Goal: Information Seeking & Learning: Find contact information

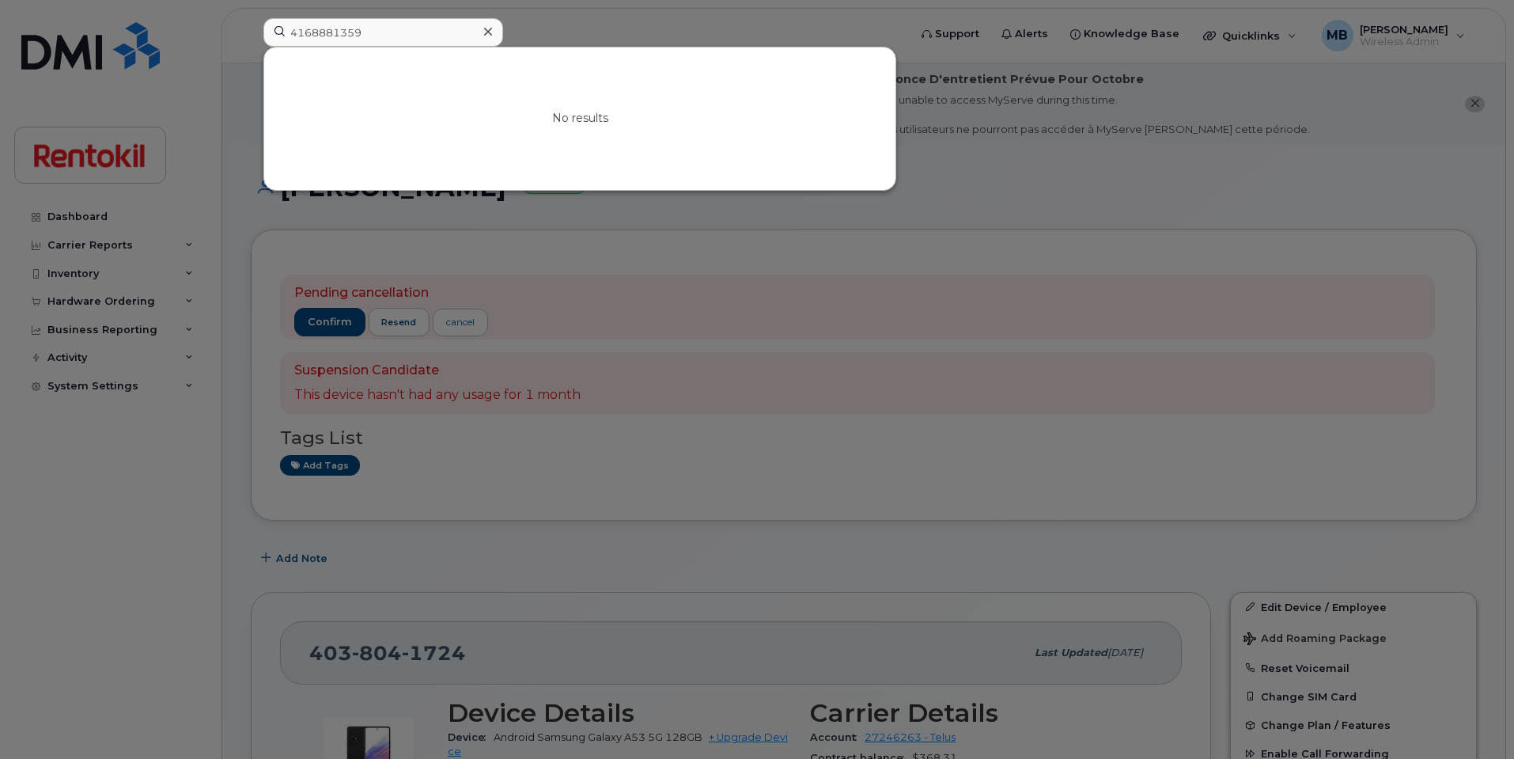
scroll to position [515, 0]
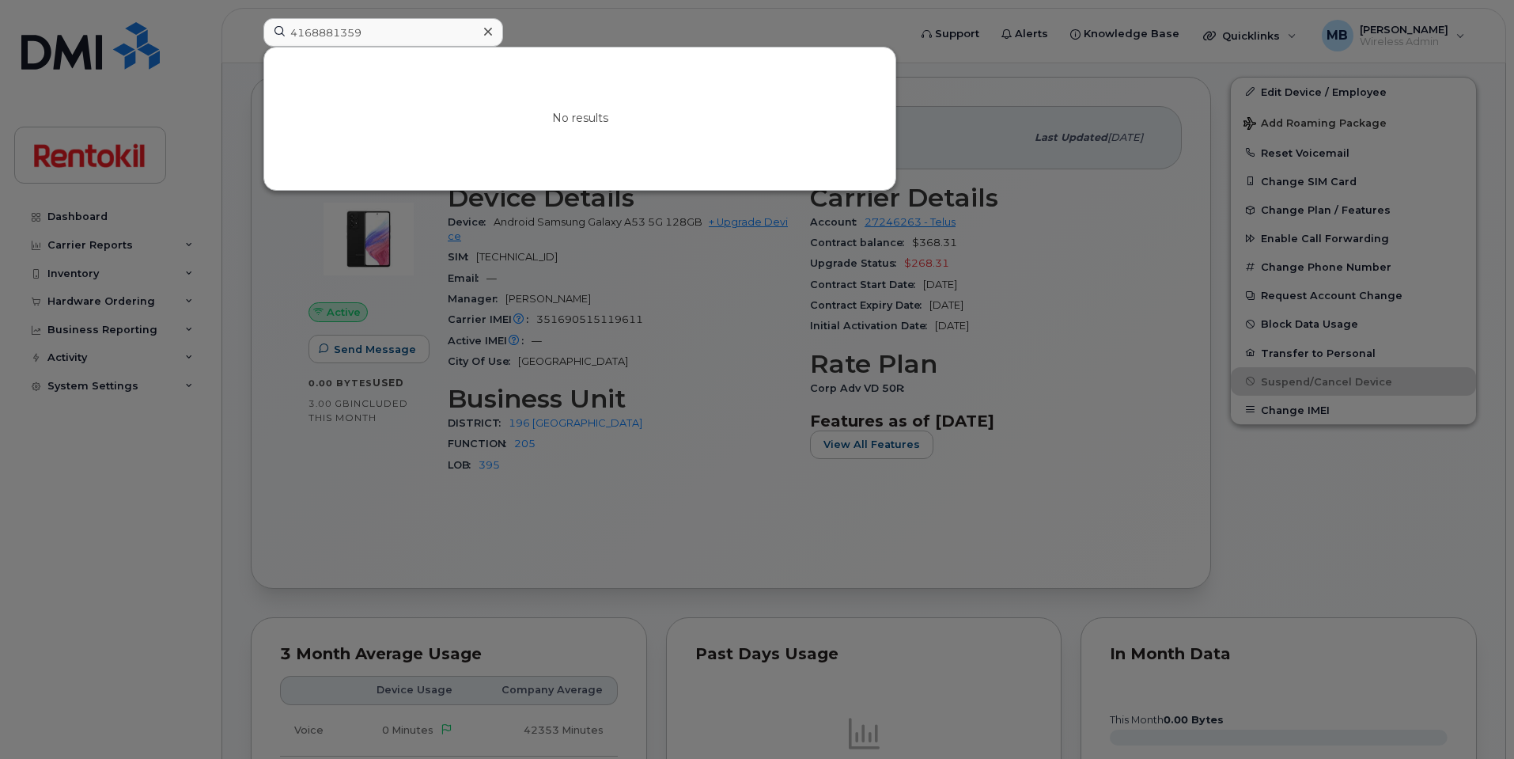
click at [476, 31] on div at bounding box center [487, 32] width 23 height 23
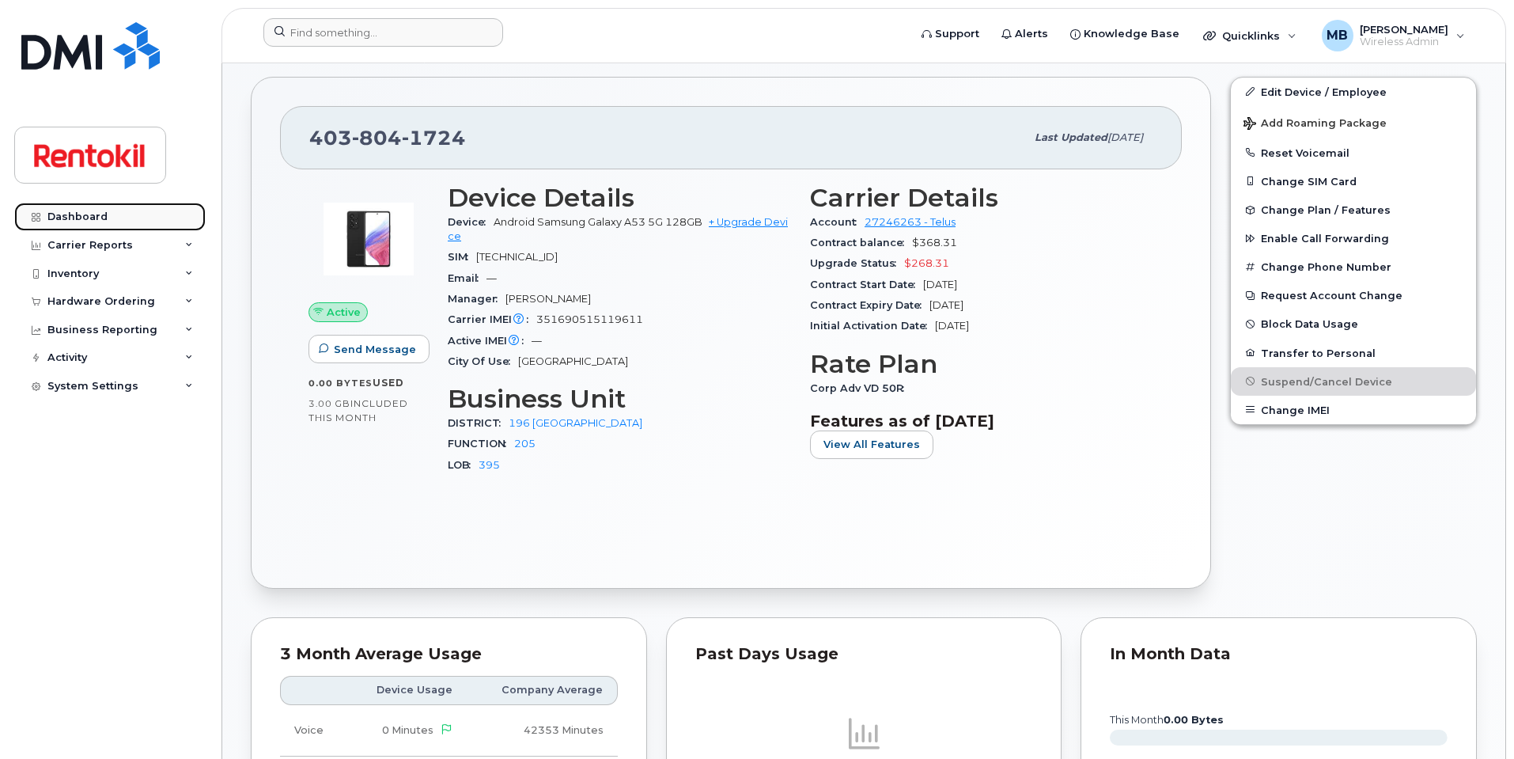
click at [100, 229] on link "Dashboard" at bounding box center [109, 217] width 191 height 28
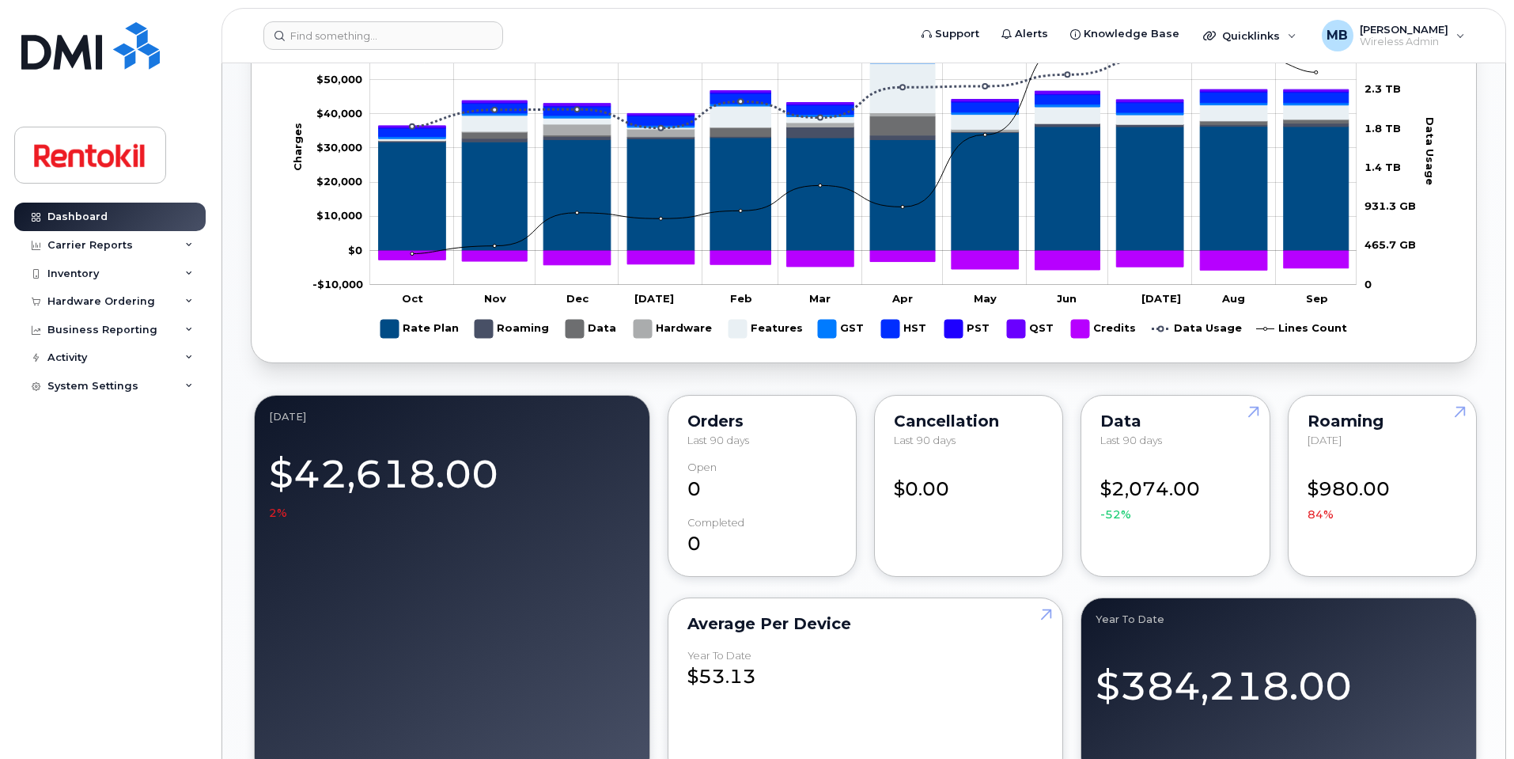
scroll to position [968, 0]
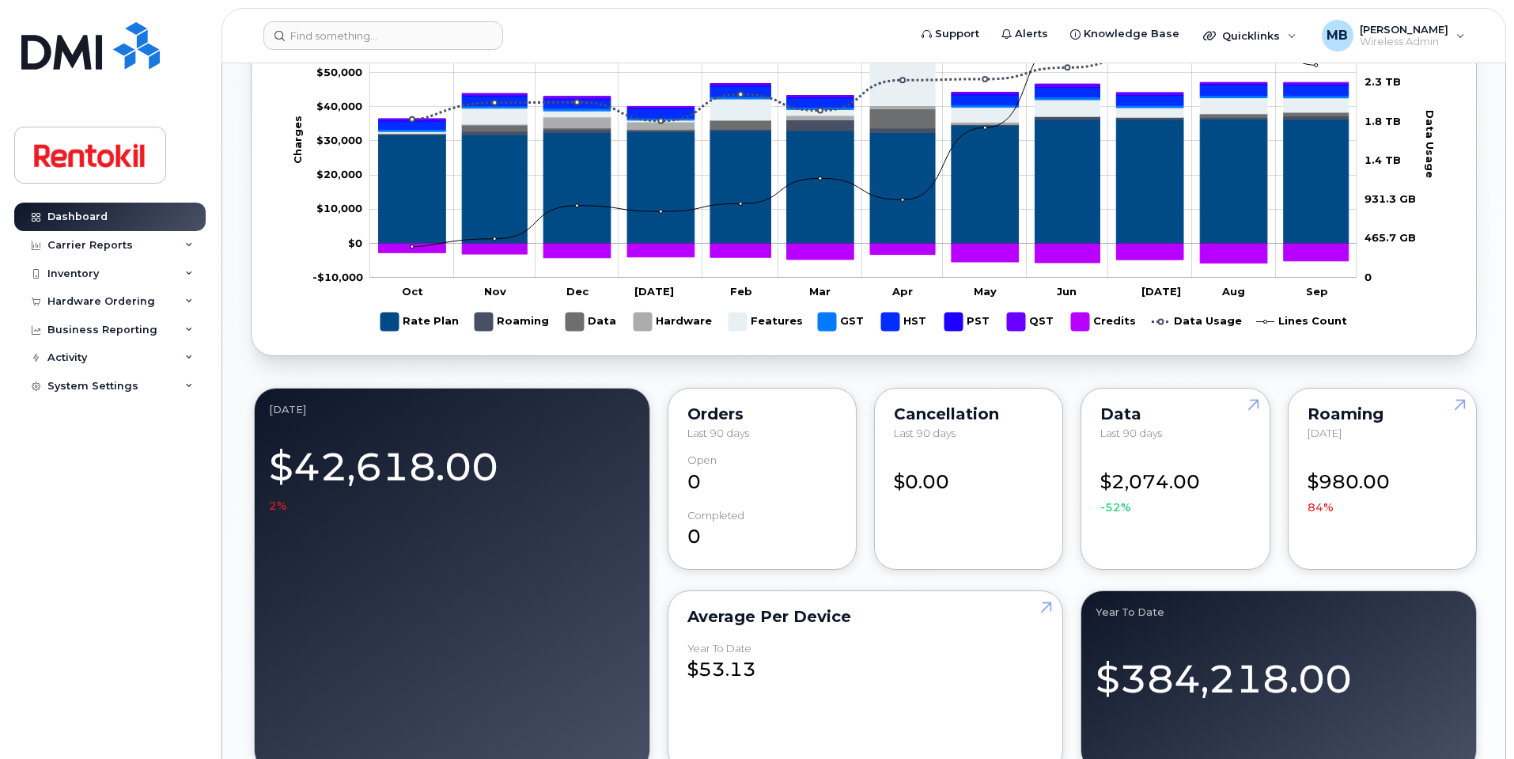
click at [1183, 470] on div "$2,074.00 -52%" at bounding box center [1176, 484] width 150 height 61
click at [1250, 411] on link at bounding box center [1251, 433] width 38 height 91
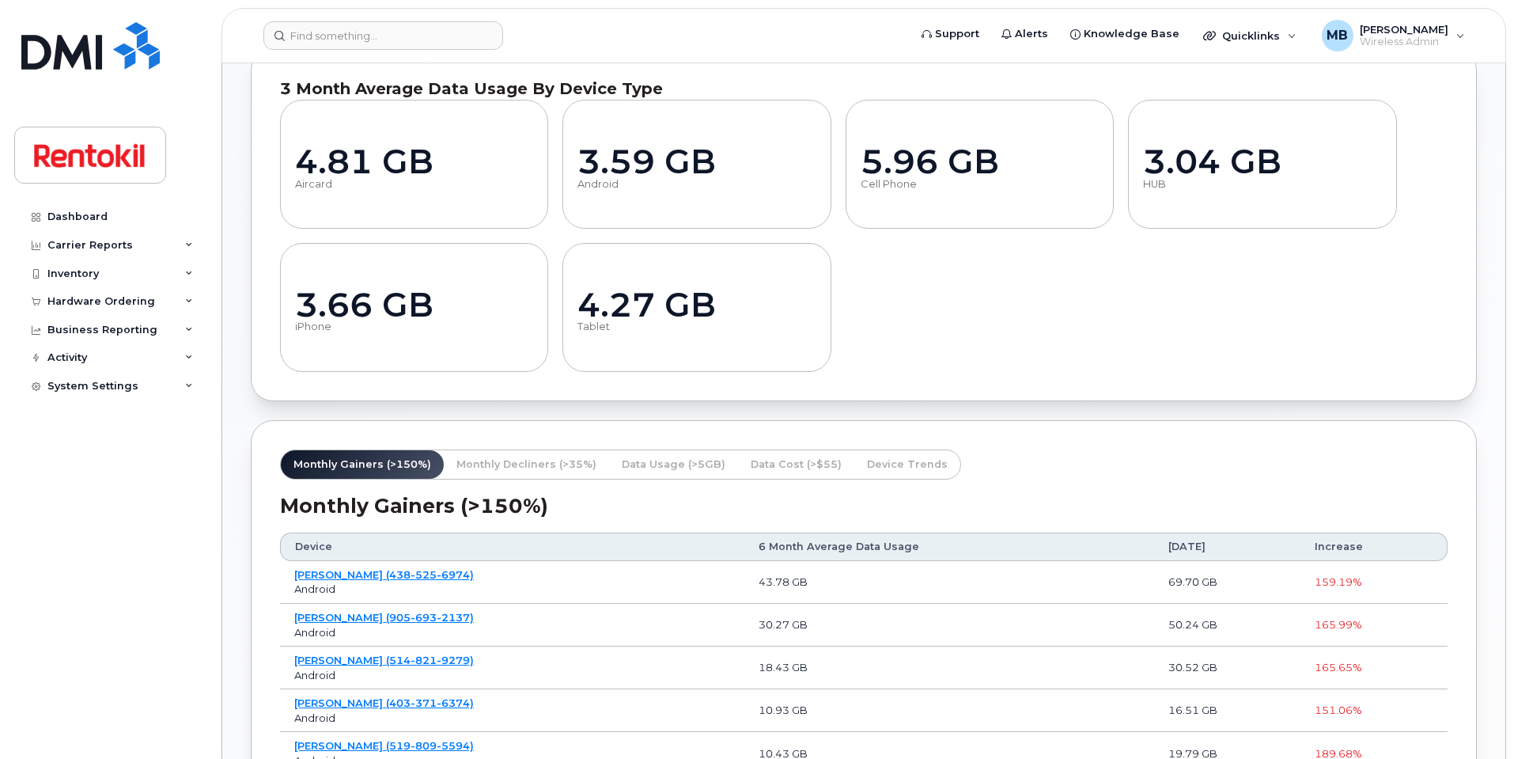
scroll to position [991, 0]
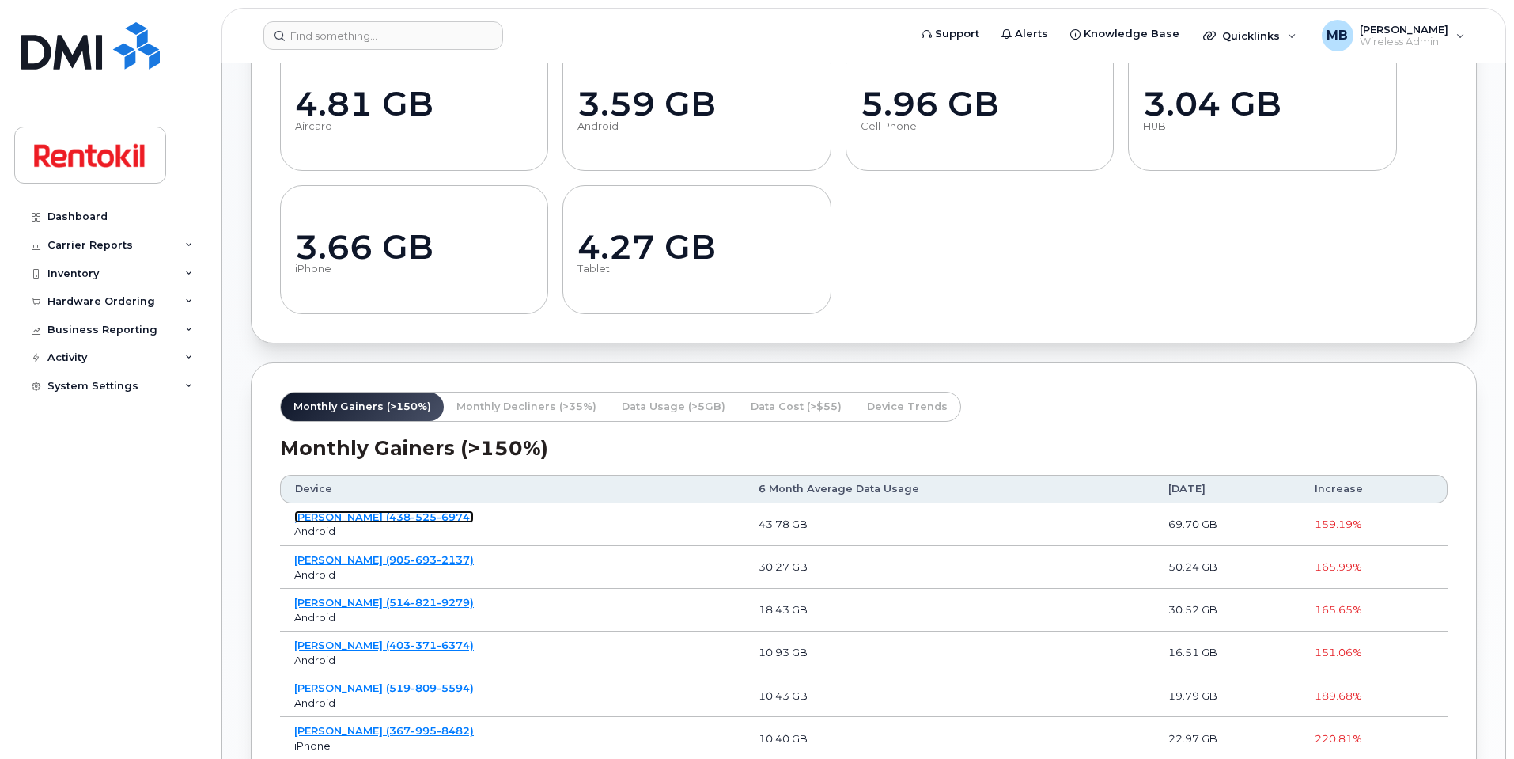
click at [474, 519] on link "[PERSON_NAME] (438-525-6974)" at bounding box center [384, 516] width 180 height 13
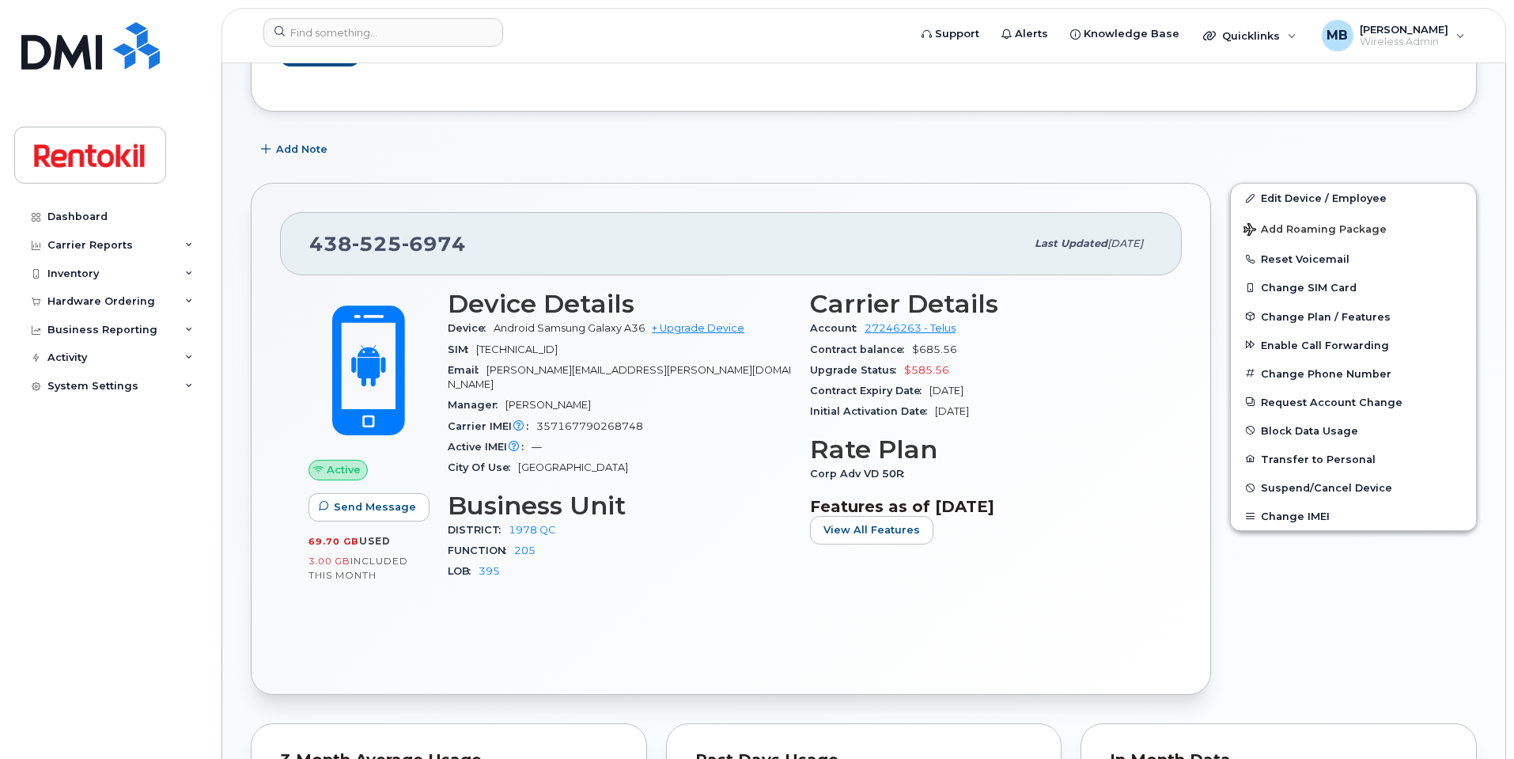
scroll to position [142, 0]
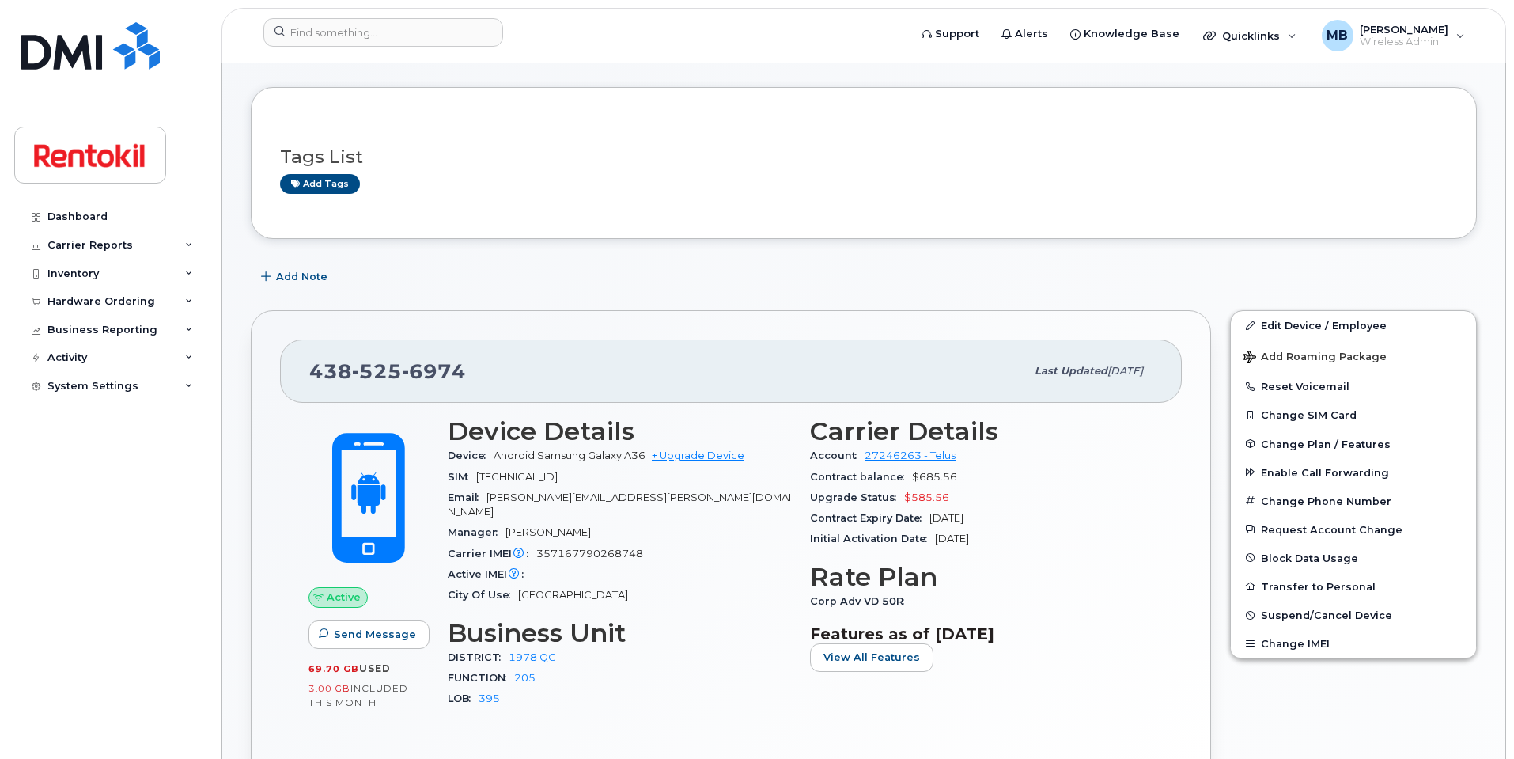
click at [433, 370] on span "6974" at bounding box center [434, 371] width 64 height 24
copy span "438 525 6974"
click at [600, 301] on div "438 525 6974 Last updated Jul 11, 2025 Active Send Message 69.70 GB  used 3.00 …" at bounding box center [730, 566] width 979 height 531
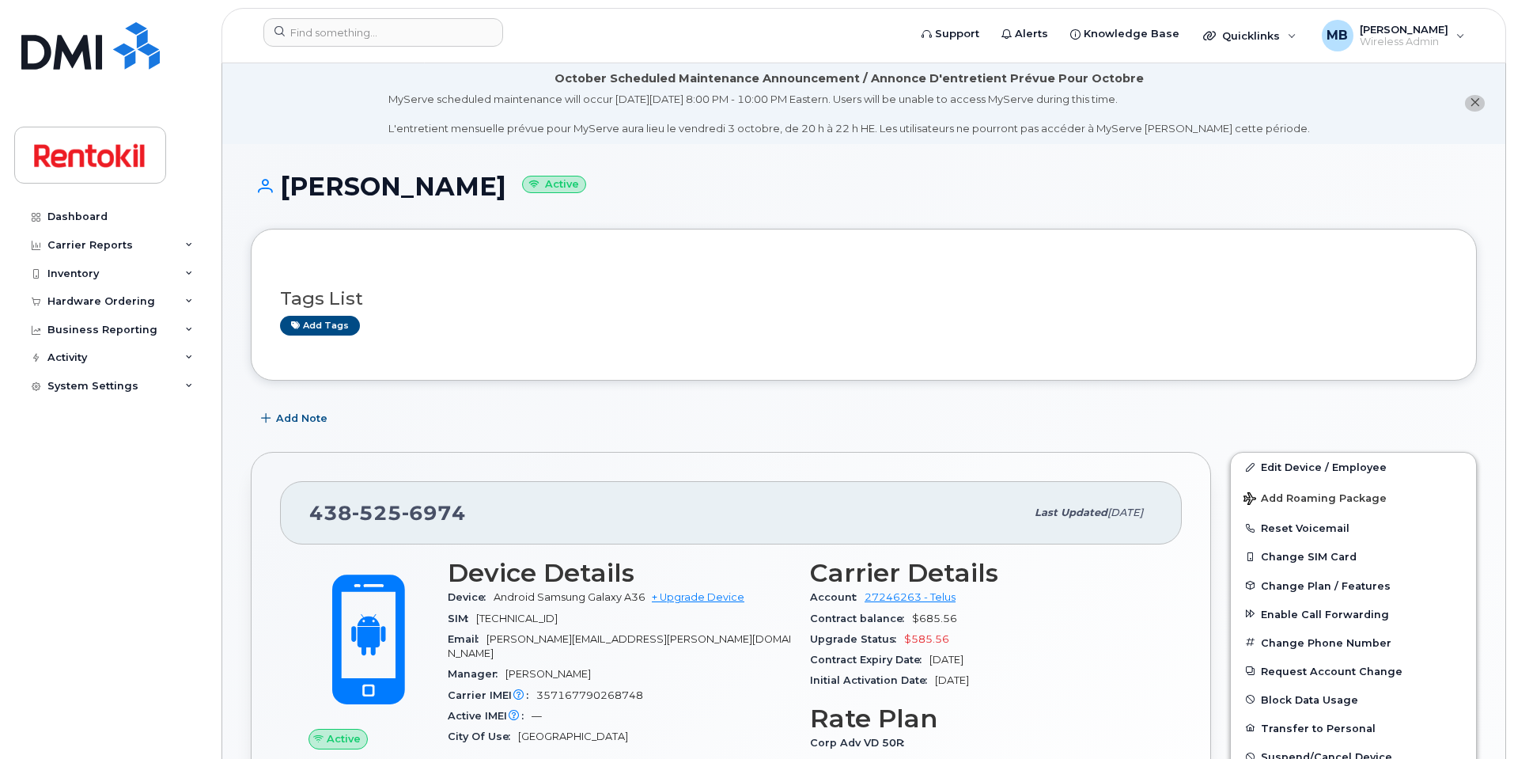
scroll to position [0, 0]
click at [570, 184] on h1 "Mohamed Akram Benaldjia Active" at bounding box center [864, 187] width 1226 height 28
copy h1 "Benaldjia"
click at [108, 210] on link "Dashboard" at bounding box center [109, 217] width 191 height 28
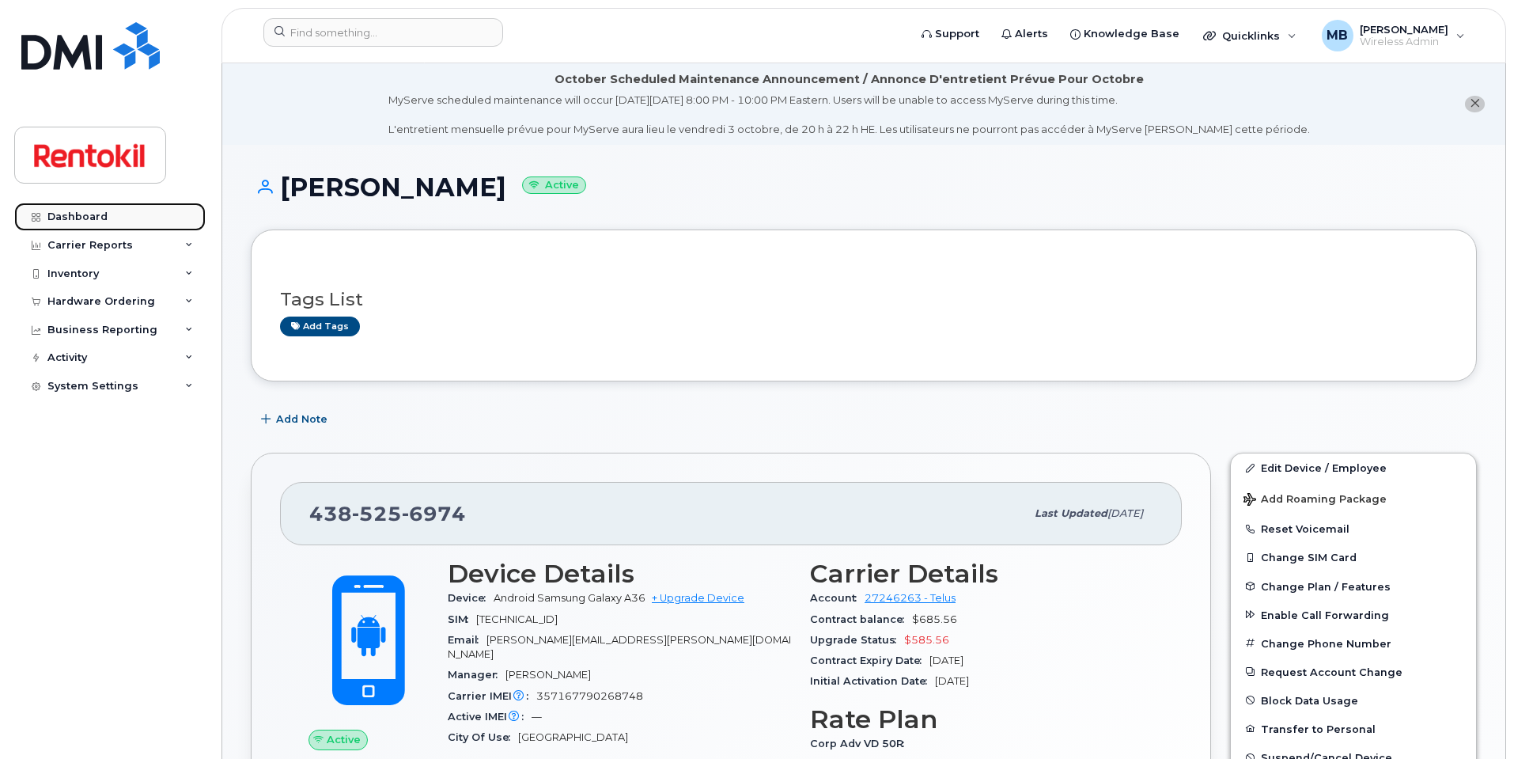
click at [118, 215] on link "Dashboard" at bounding box center [109, 217] width 191 height 28
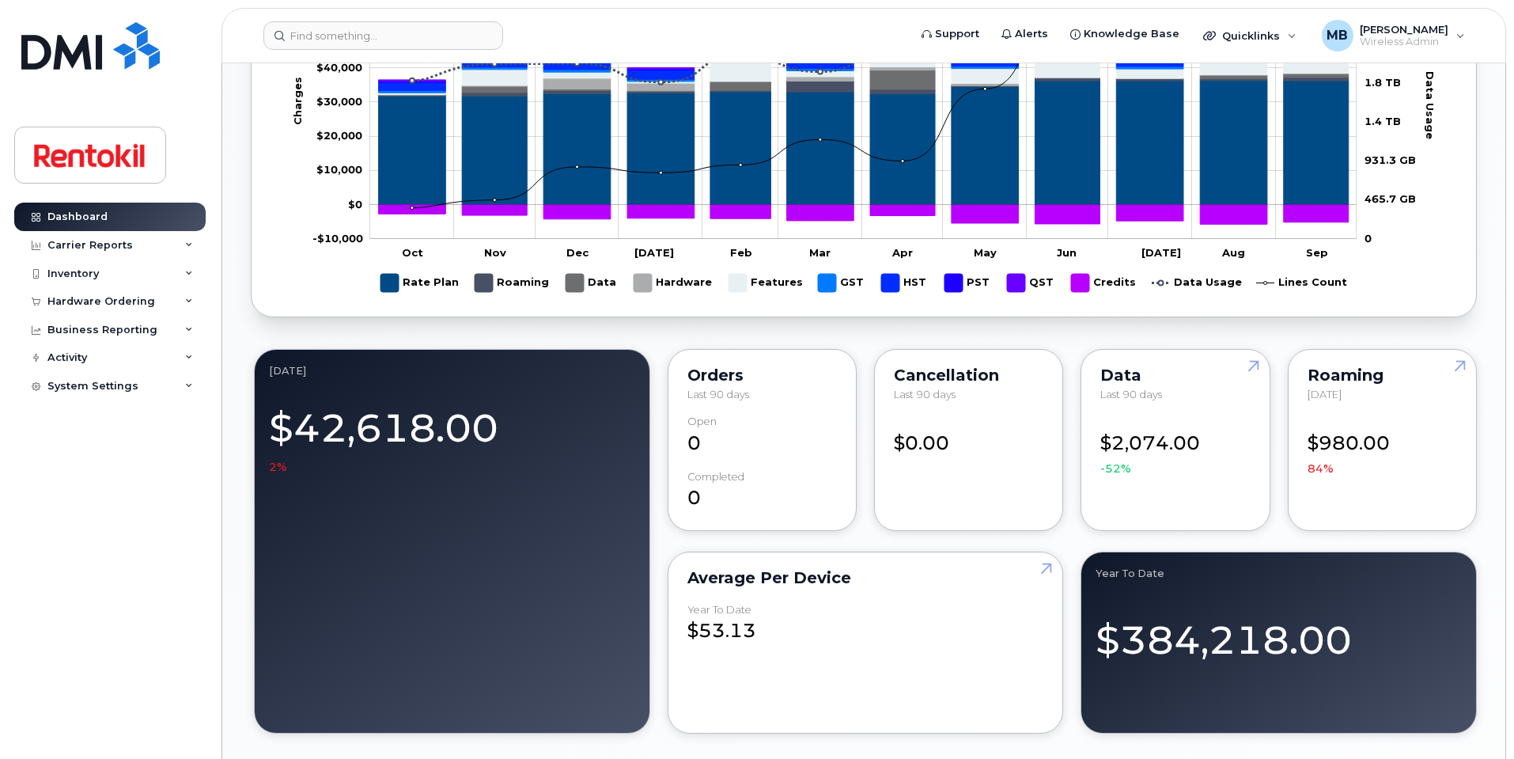
scroll to position [1024, 0]
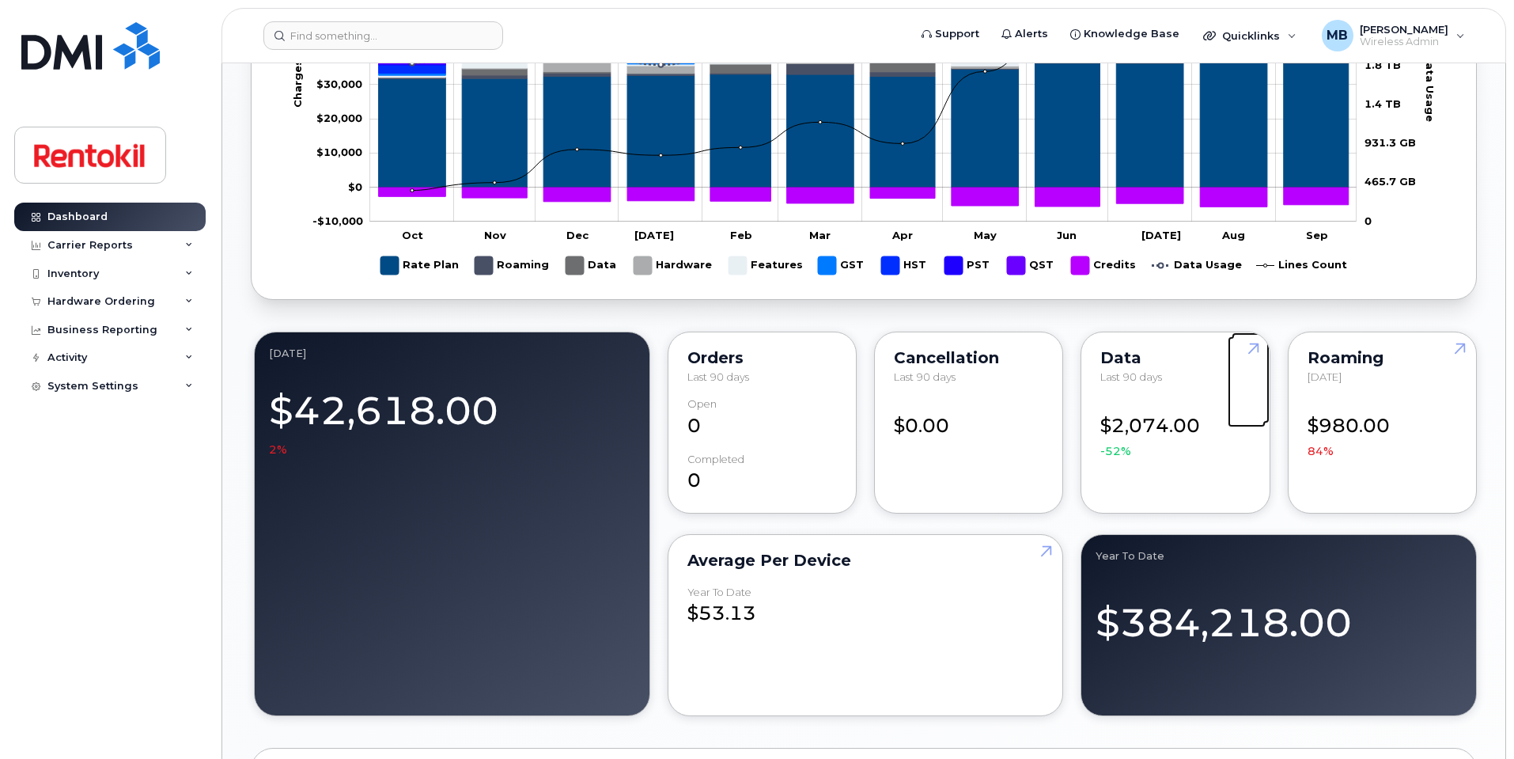
click at [1252, 350] on link at bounding box center [1251, 377] width 38 height 91
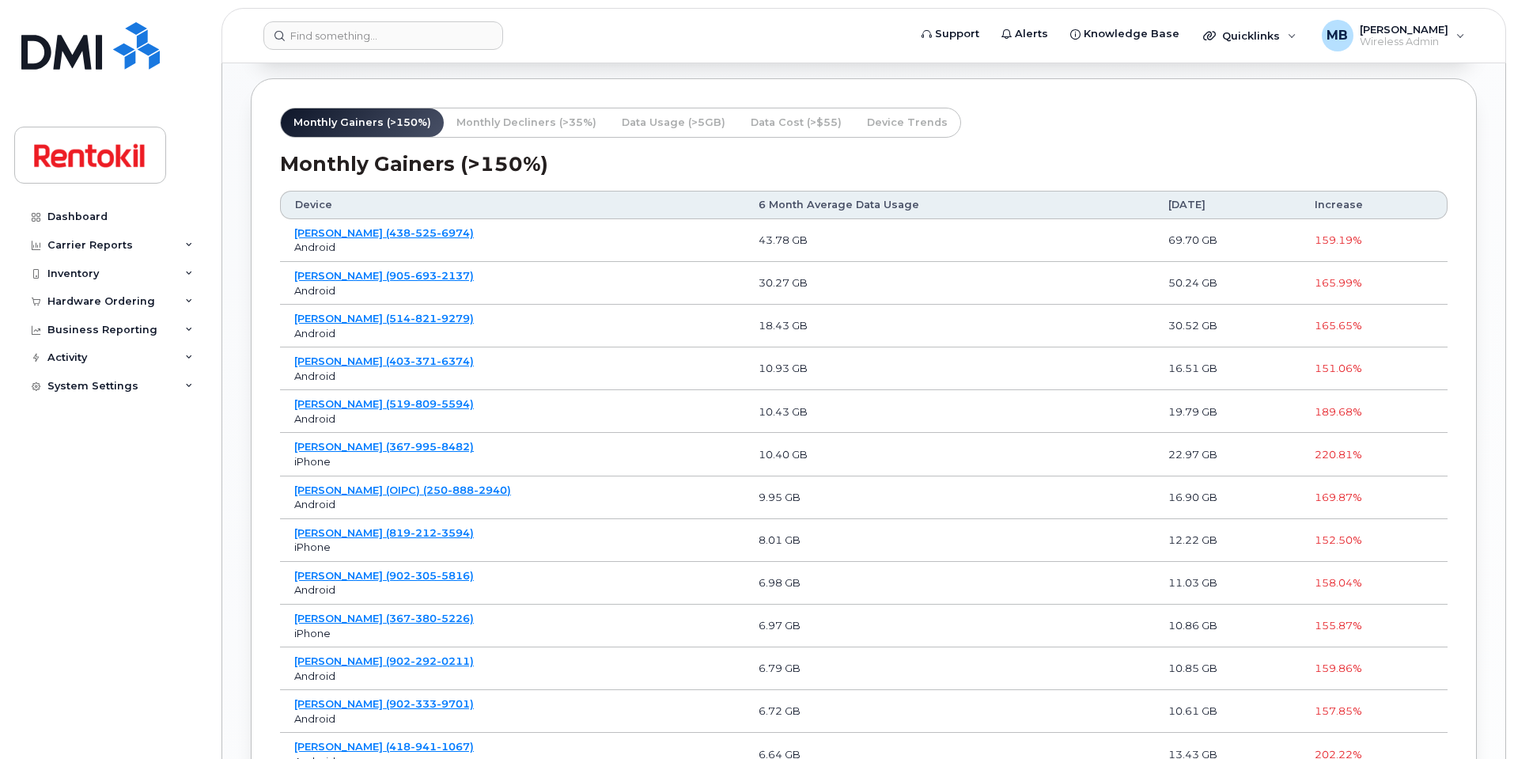
scroll to position [1262, 0]
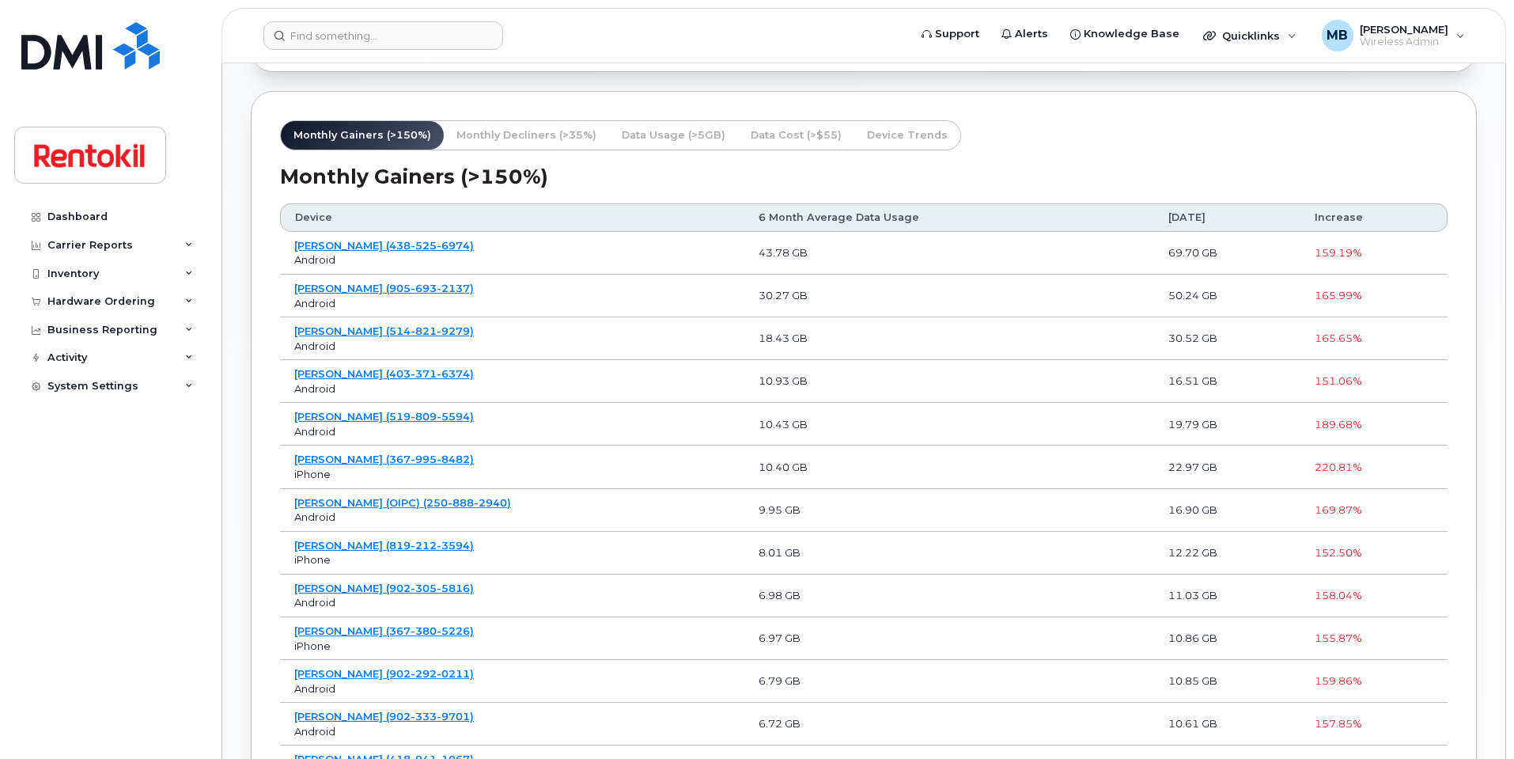
click at [1185, 223] on span "September 2025" at bounding box center [1187, 217] width 37 height 14
click at [674, 138] on span "Data Usage (>5GB)" at bounding box center [675, 134] width 104 height 15
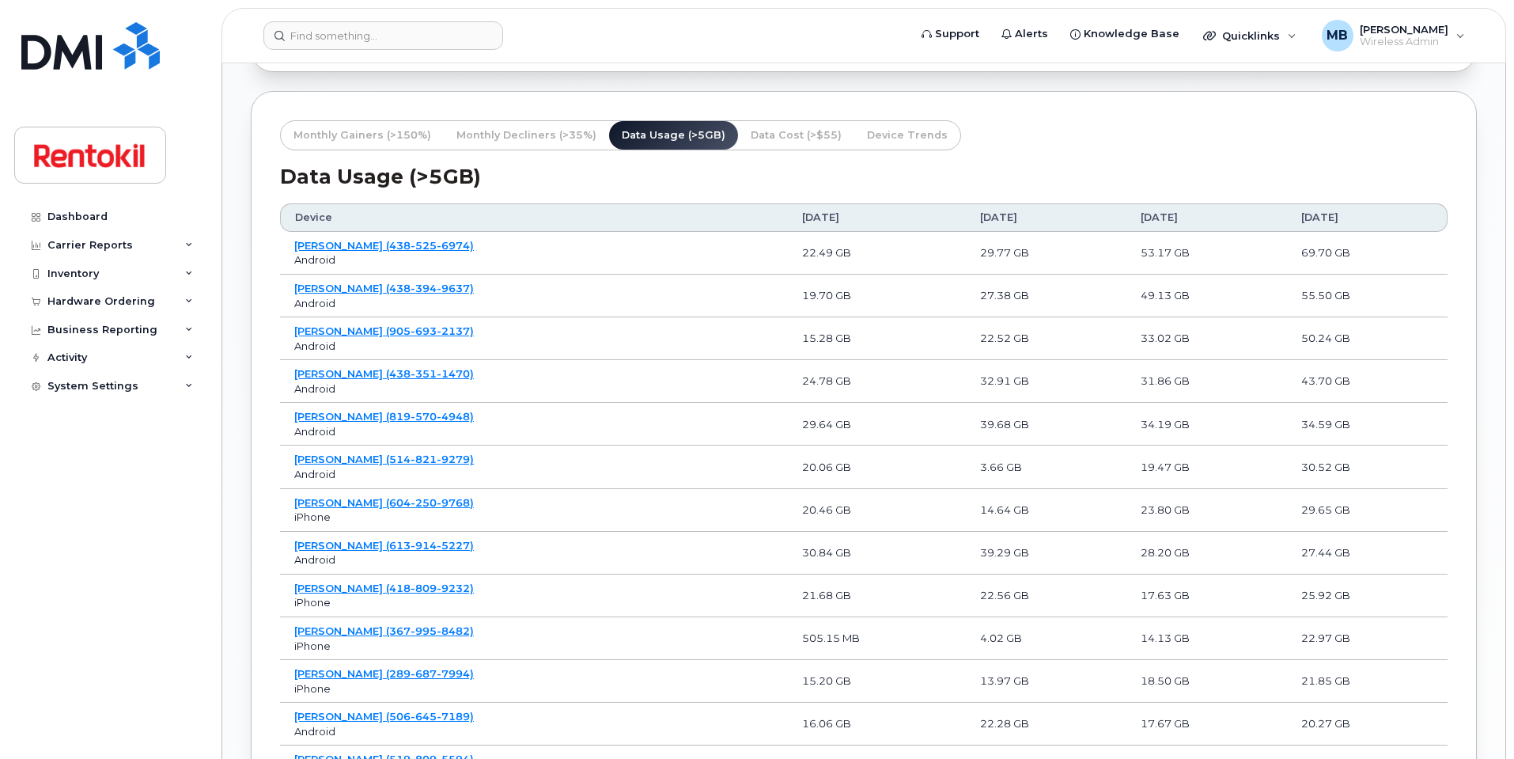
click at [1141, 217] on span "August 2025" at bounding box center [1159, 217] width 37 height 14
click at [1301, 218] on span "[DATE]" at bounding box center [1319, 217] width 37 height 14
click at [1301, 218] on span "September 2025" at bounding box center [1319, 217] width 37 height 14
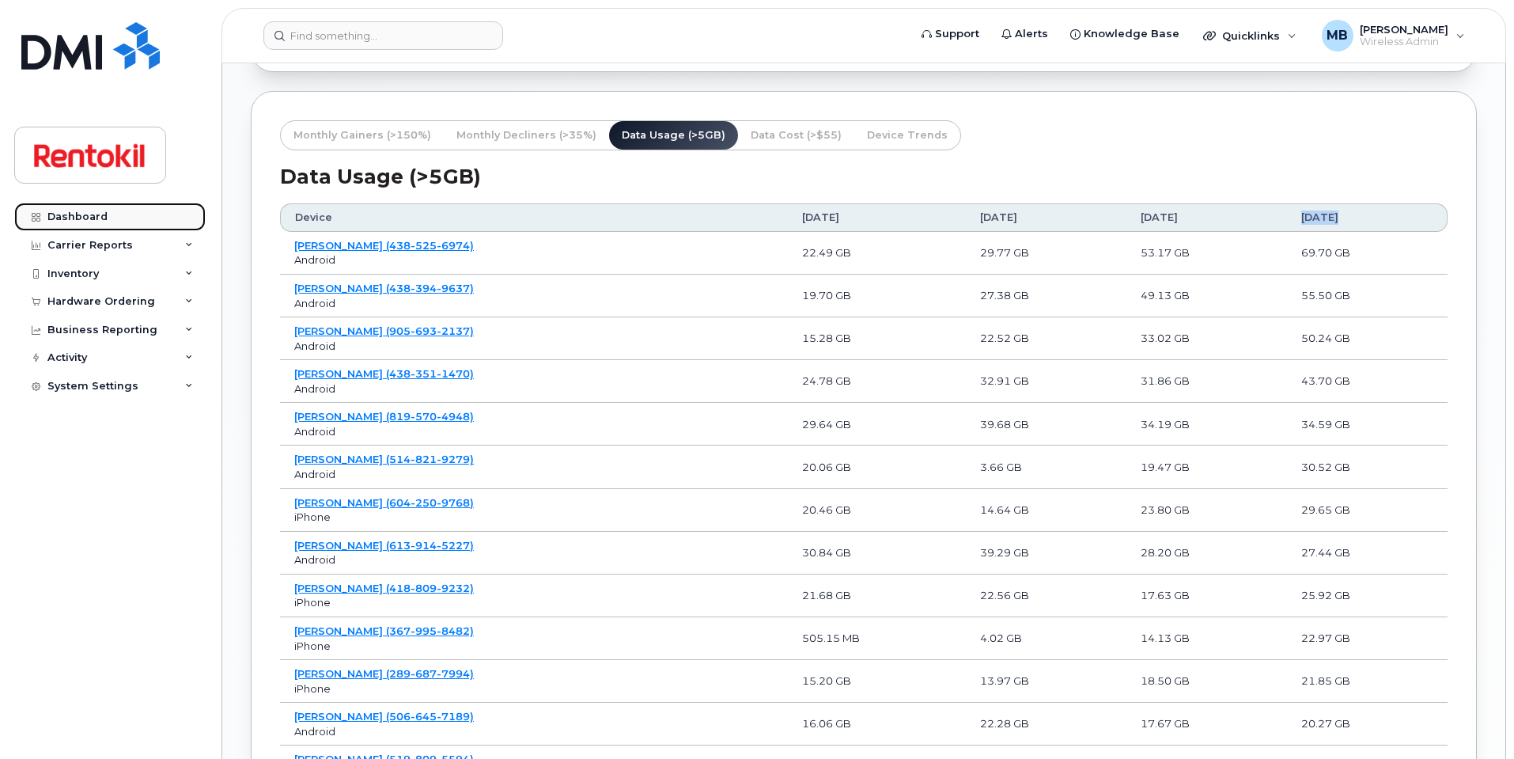
click at [106, 215] on link "Dashboard" at bounding box center [109, 217] width 191 height 28
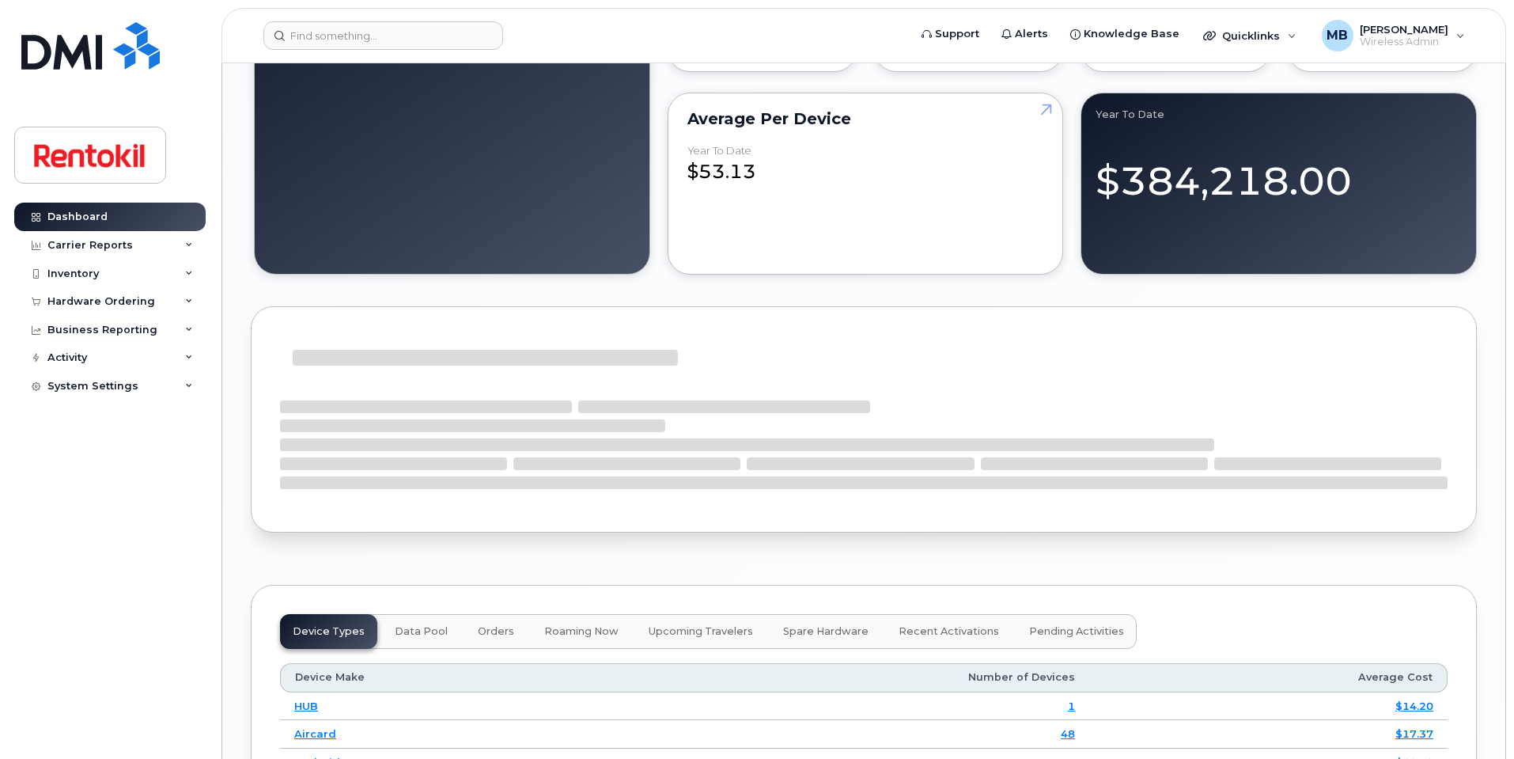
scroll to position [1598, 0]
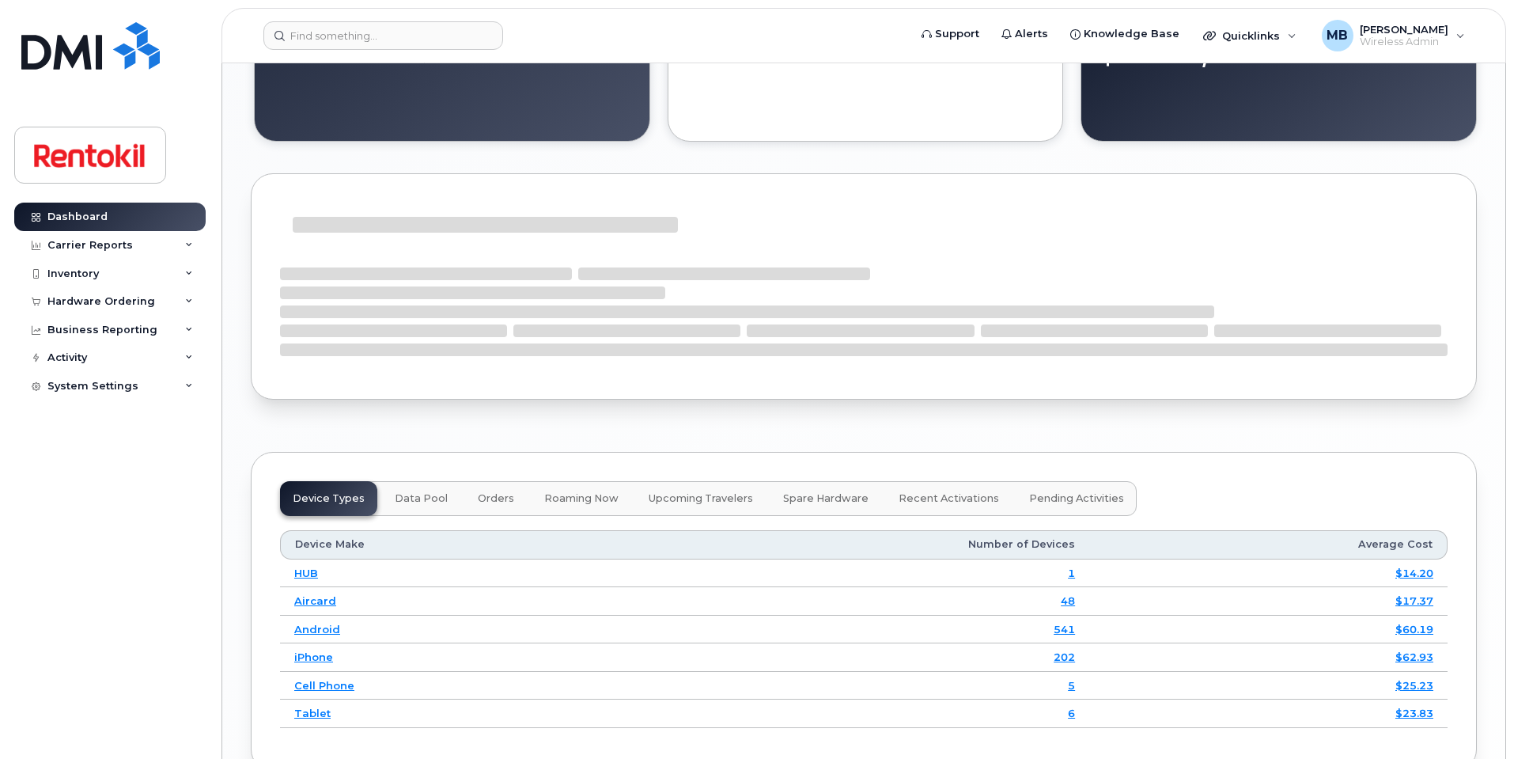
click at [411, 493] on span "Data Pool" at bounding box center [421, 498] width 53 height 13
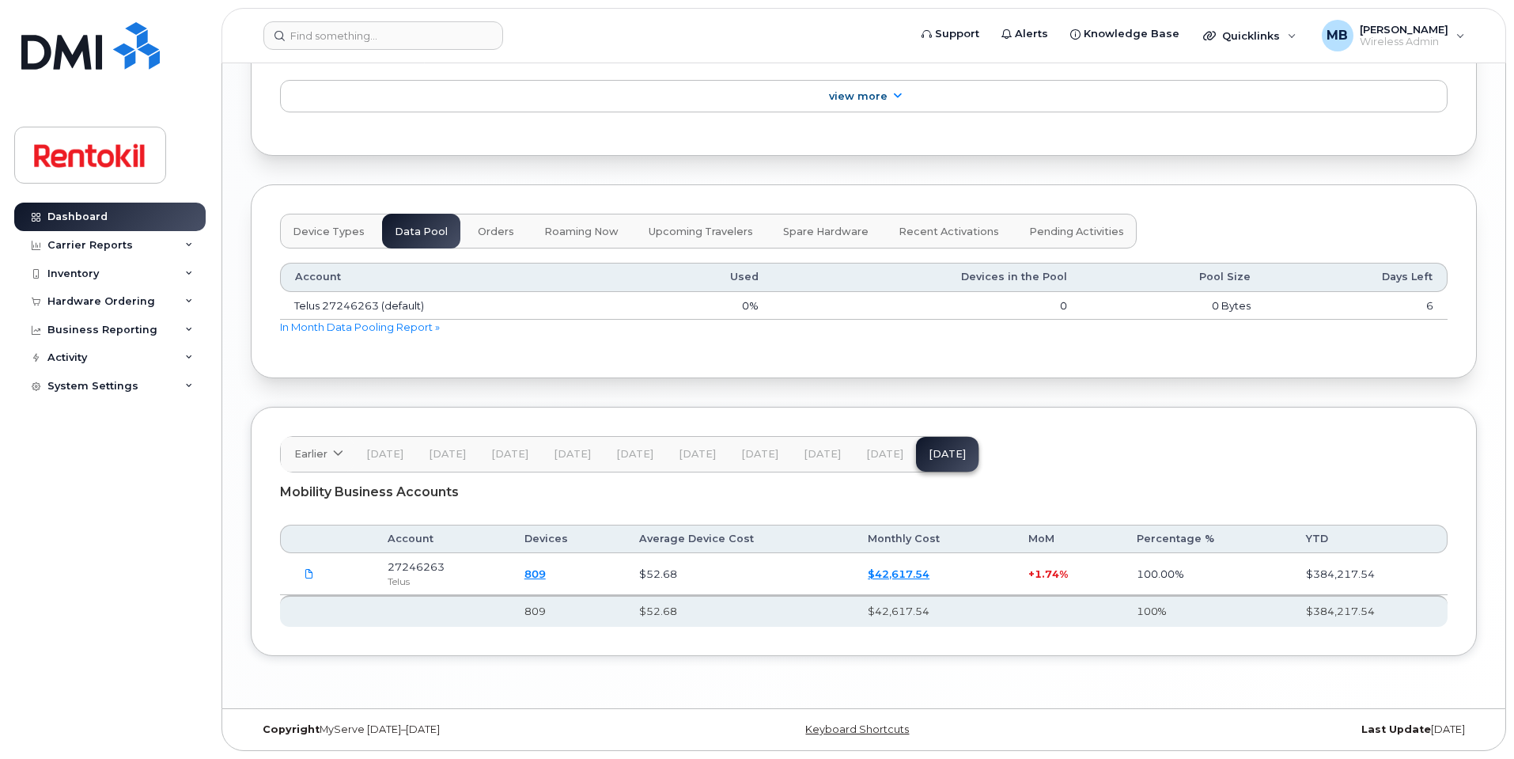
scroll to position [1966, 0]
click at [396, 325] on link "In Month Data Pooling Report »" at bounding box center [360, 326] width 160 height 13
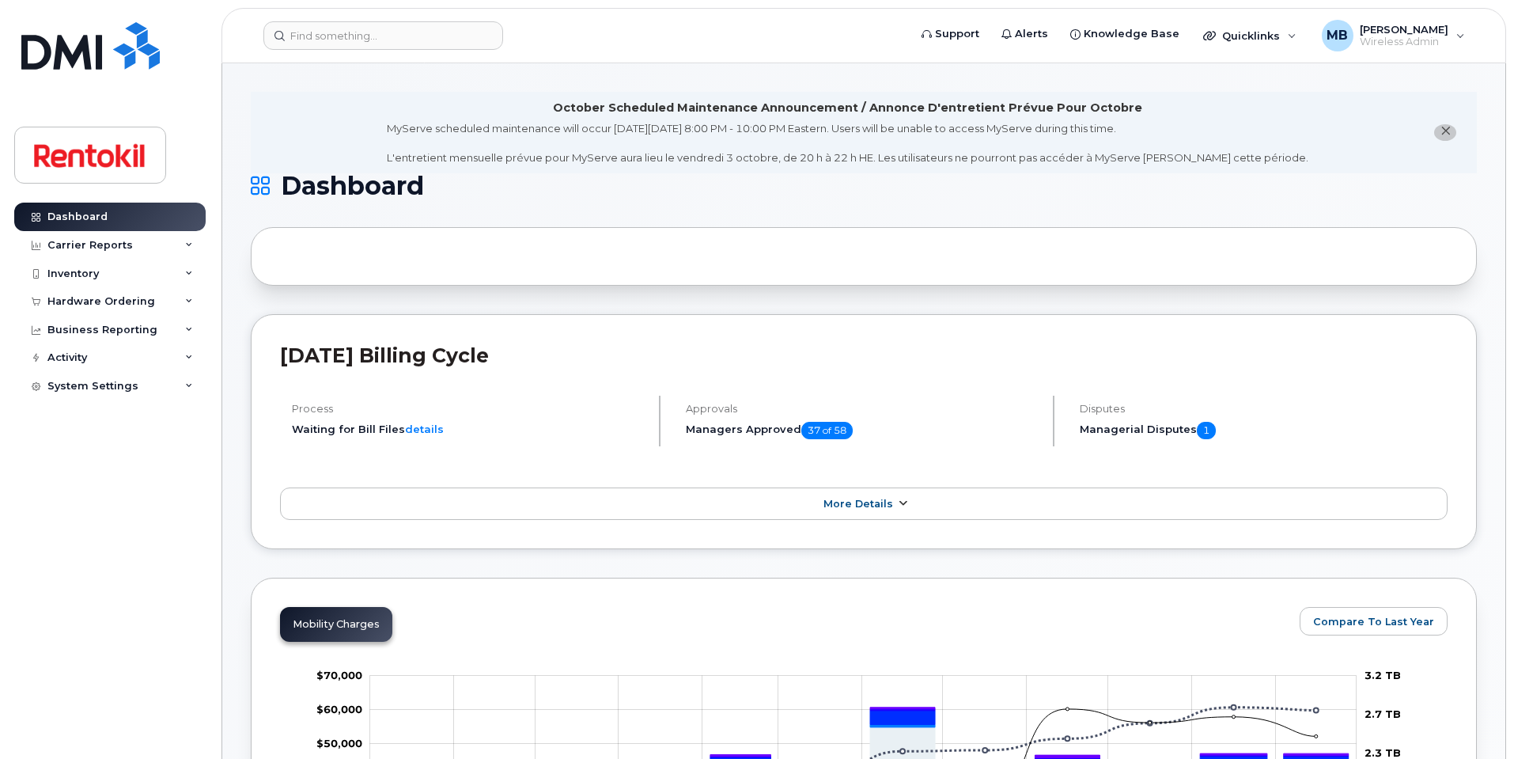
click at [904, 498] on icon at bounding box center [902, 503] width 13 height 10
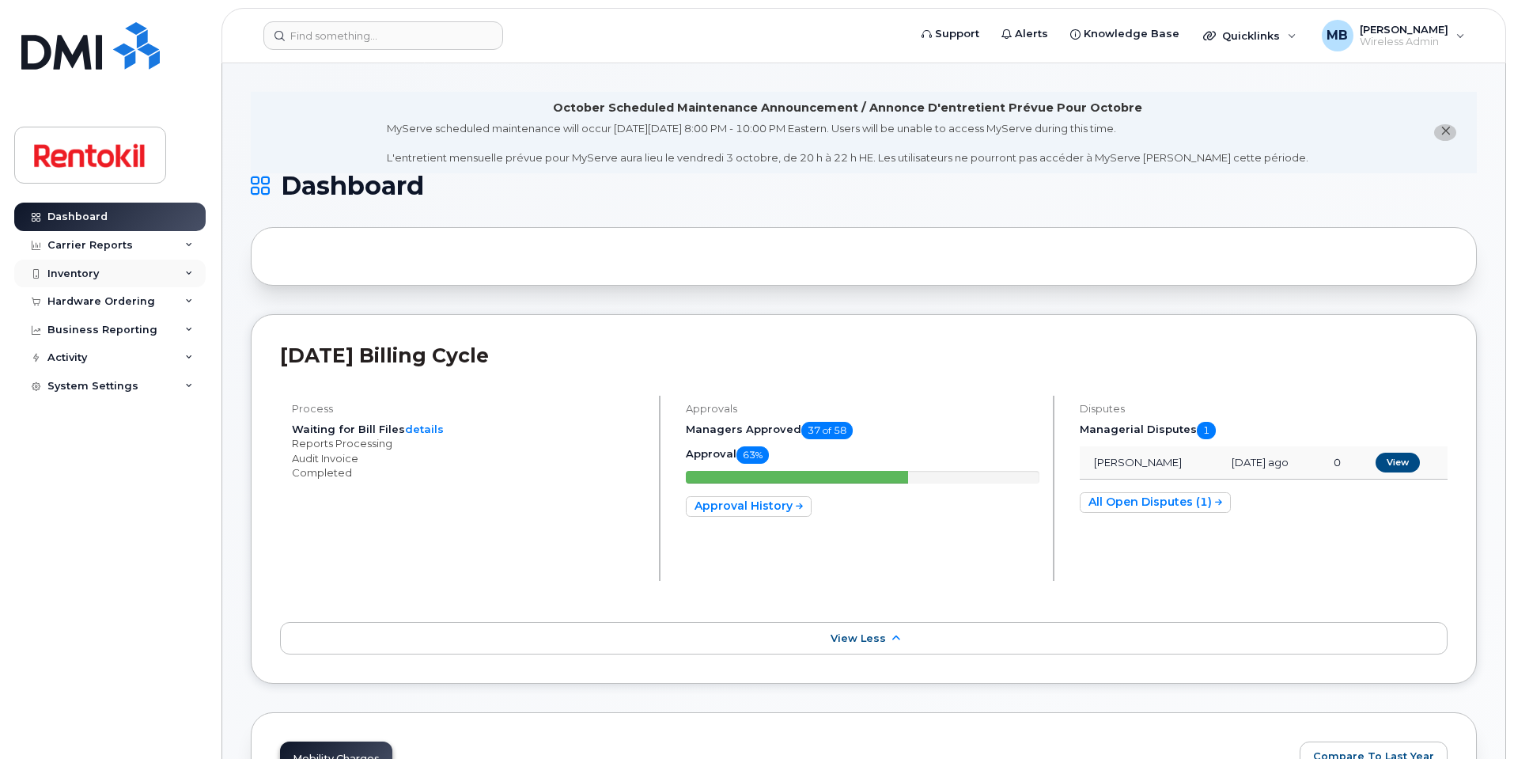
click at [123, 271] on div "Inventory" at bounding box center [109, 274] width 191 height 28
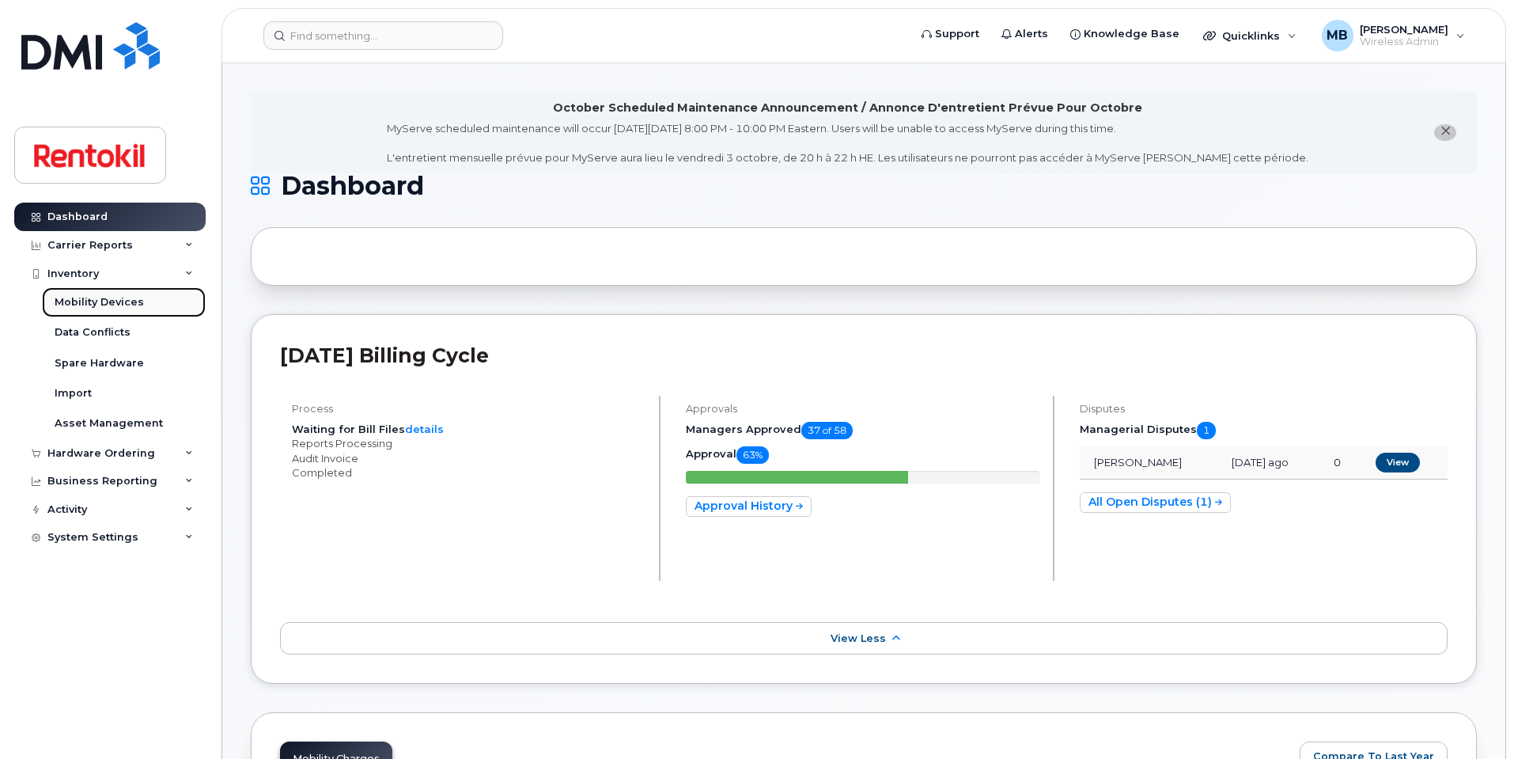
click at [112, 299] on div "Mobility Devices" at bounding box center [99, 302] width 89 height 14
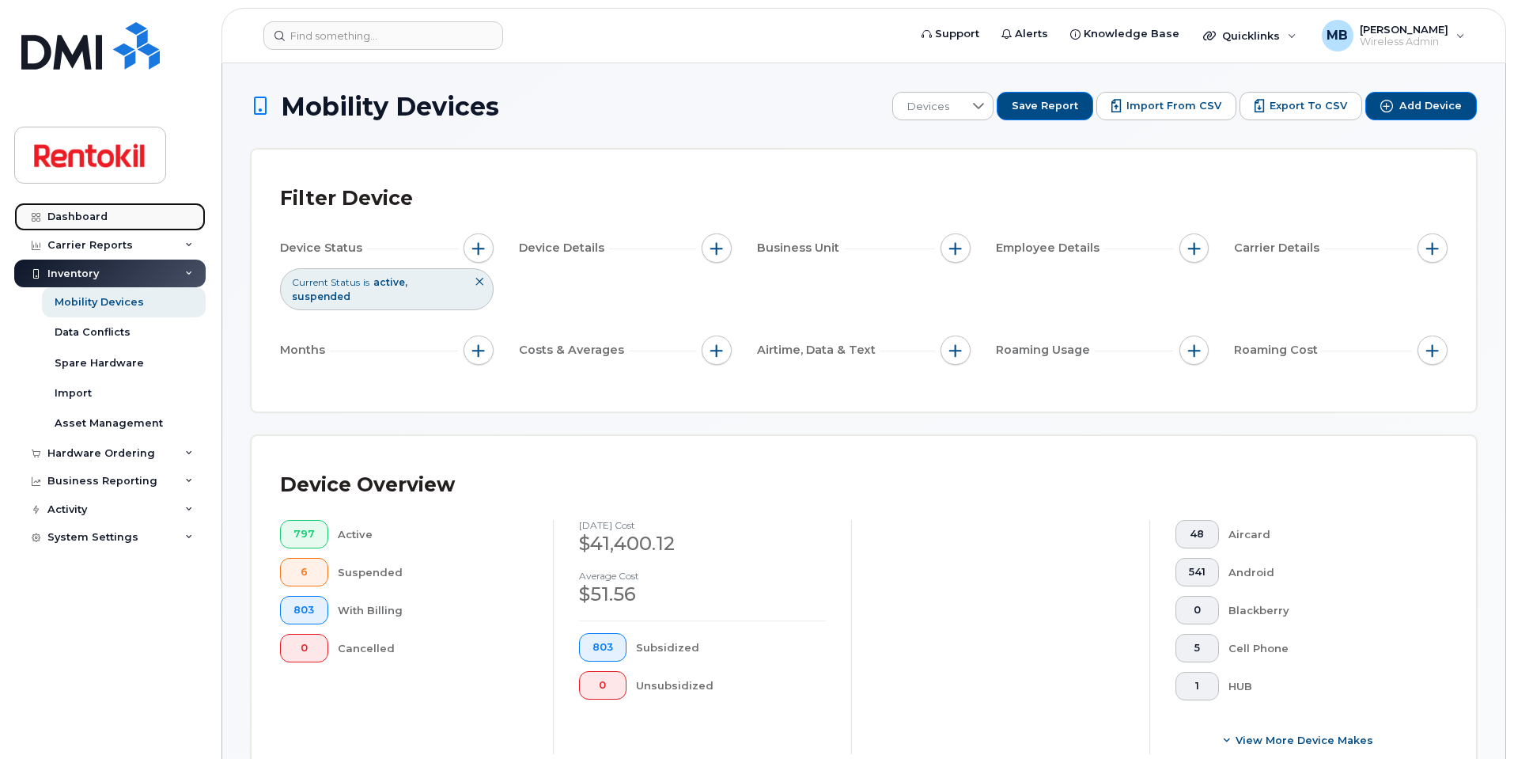
click at [121, 218] on link "Dashboard" at bounding box center [109, 217] width 191 height 28
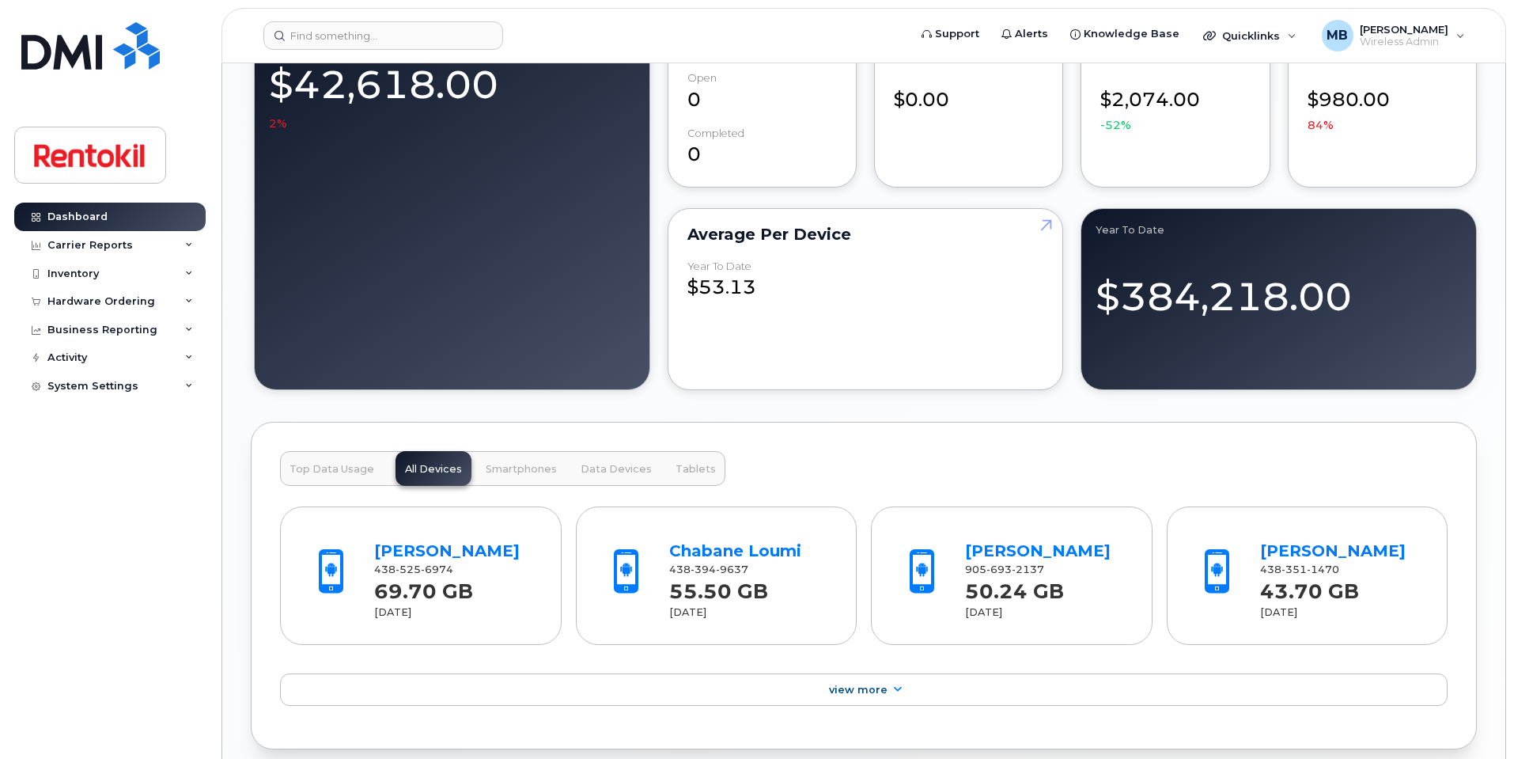
scroll to position [1472, 0]
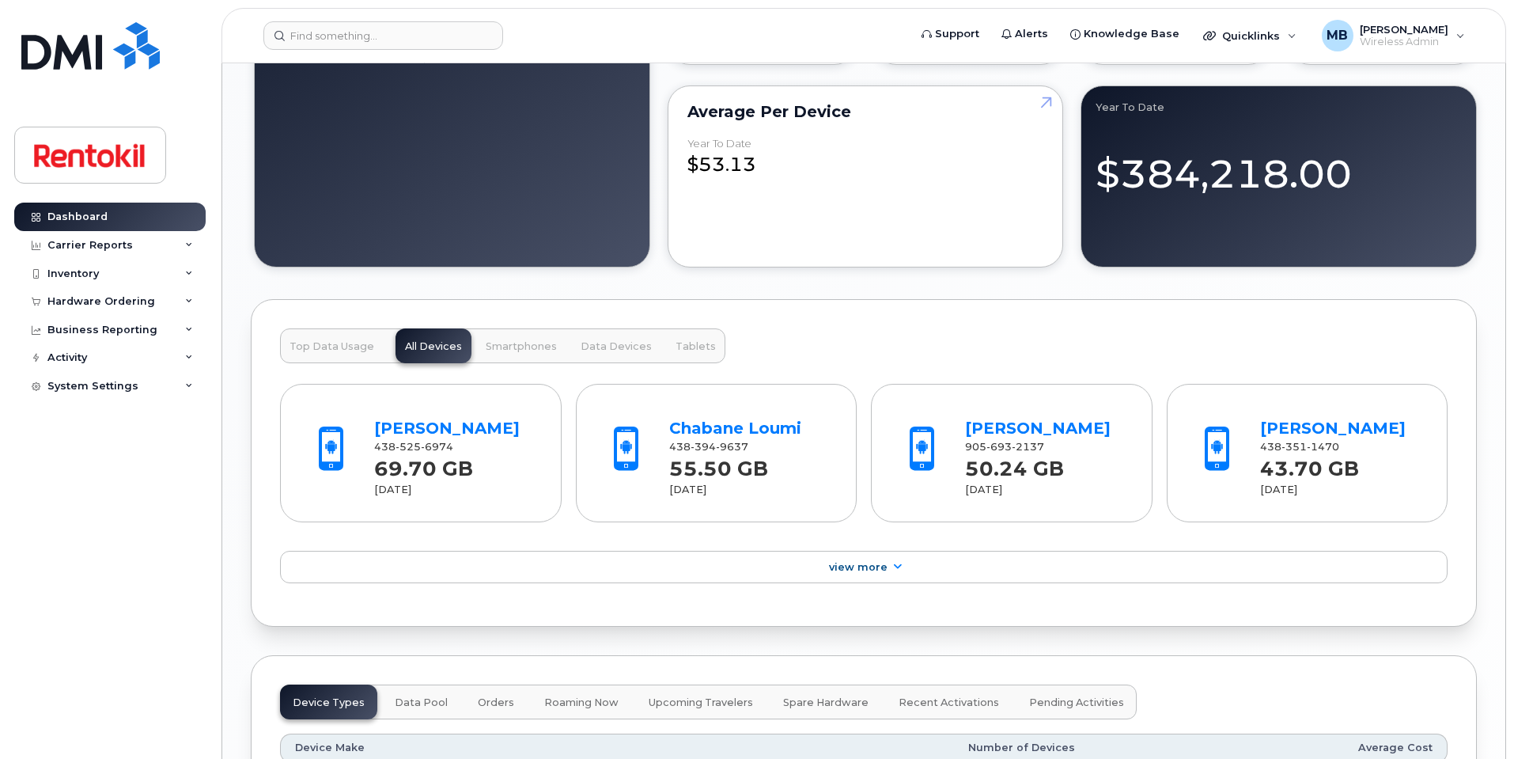
click at [324, 351] on span "Top Data Usage" at bounding box center [332, 346] width 85 height 13
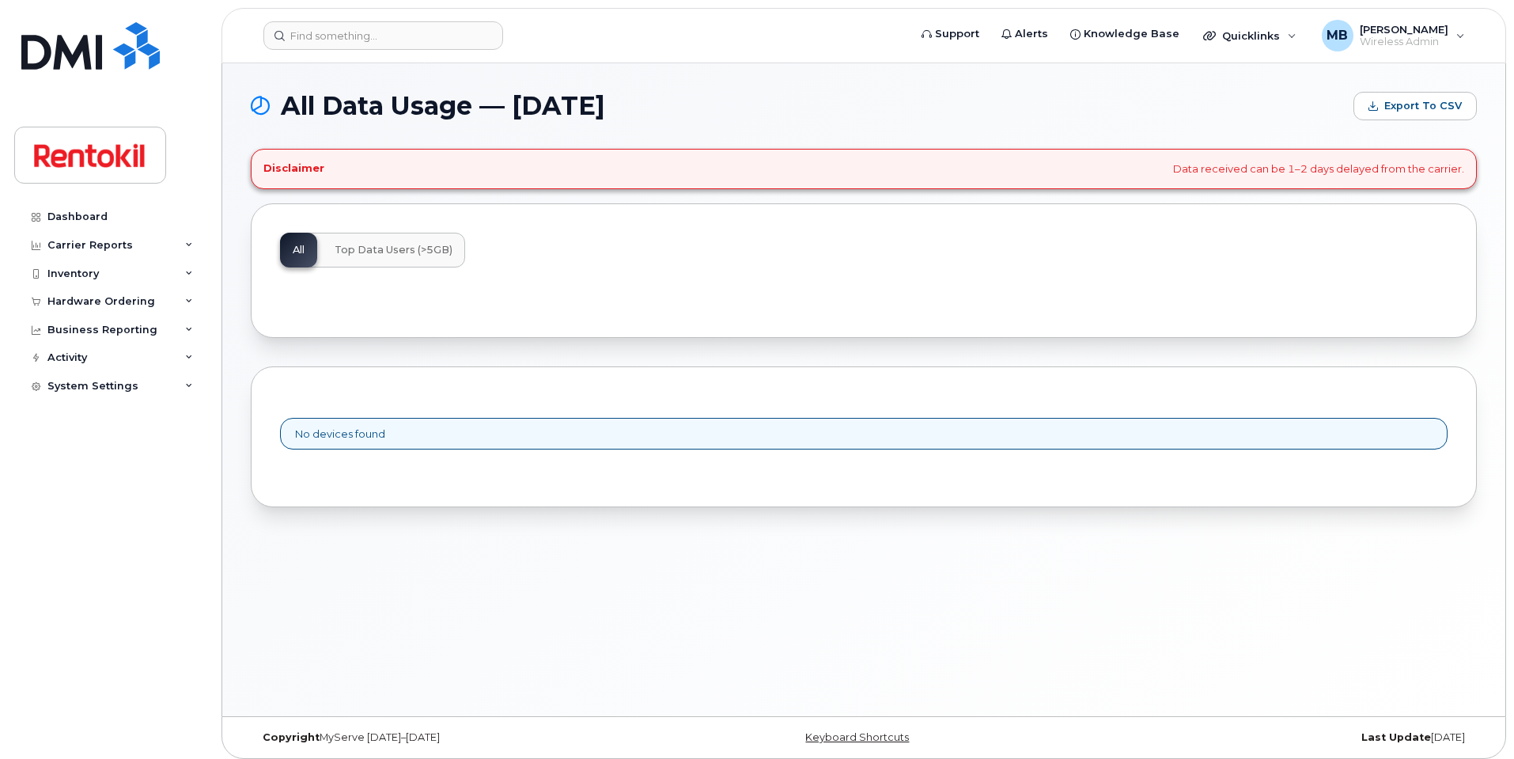
scroll to position [8, 0]
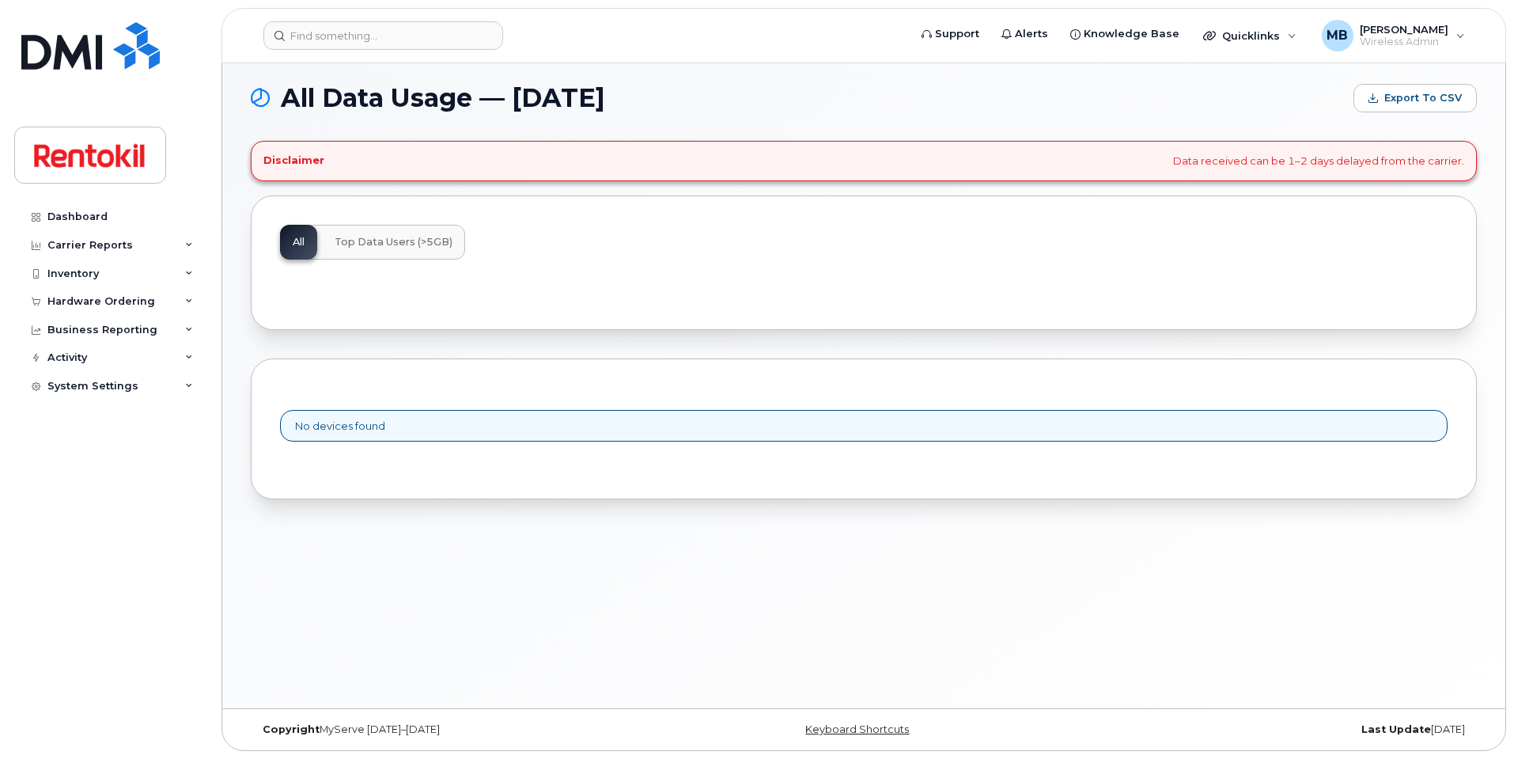
click at [422, 243] on span "Top Data Users (>5GB)" at bounding box center [394, 242] width 118 height 13
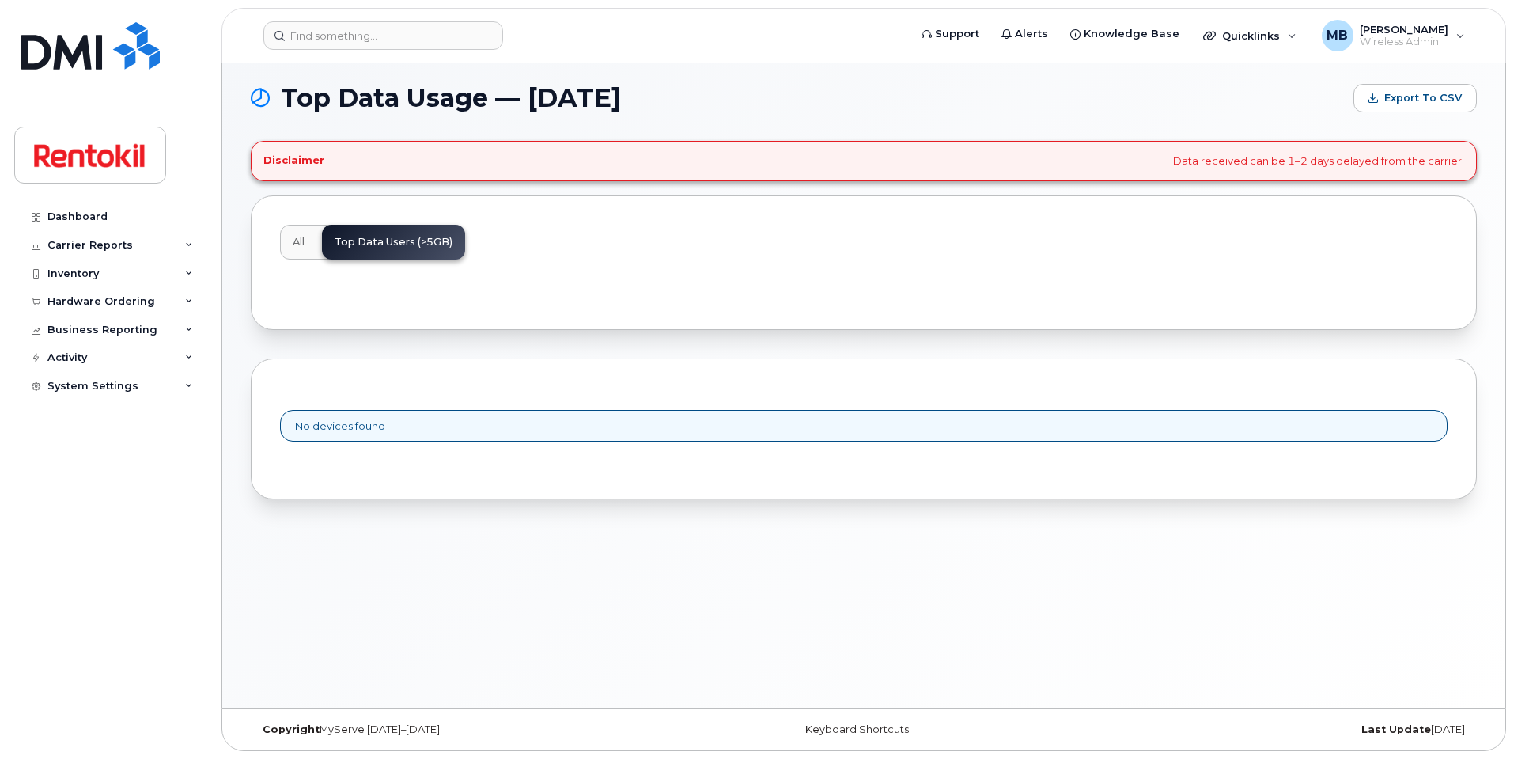
click at [311, 233] on button "All" at bounding box center [298, 242] width 37 height 35
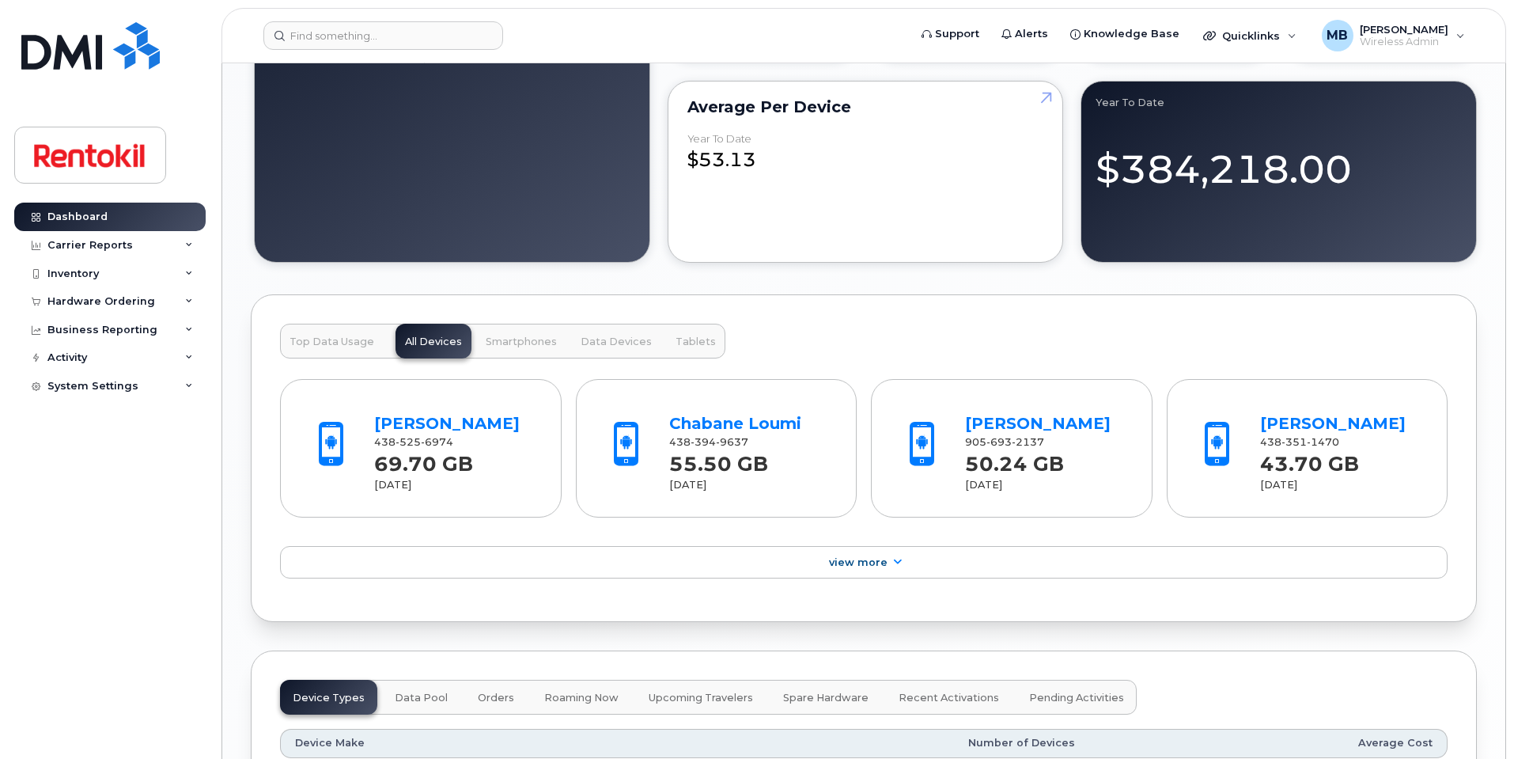
scroll to position [1279, 0]
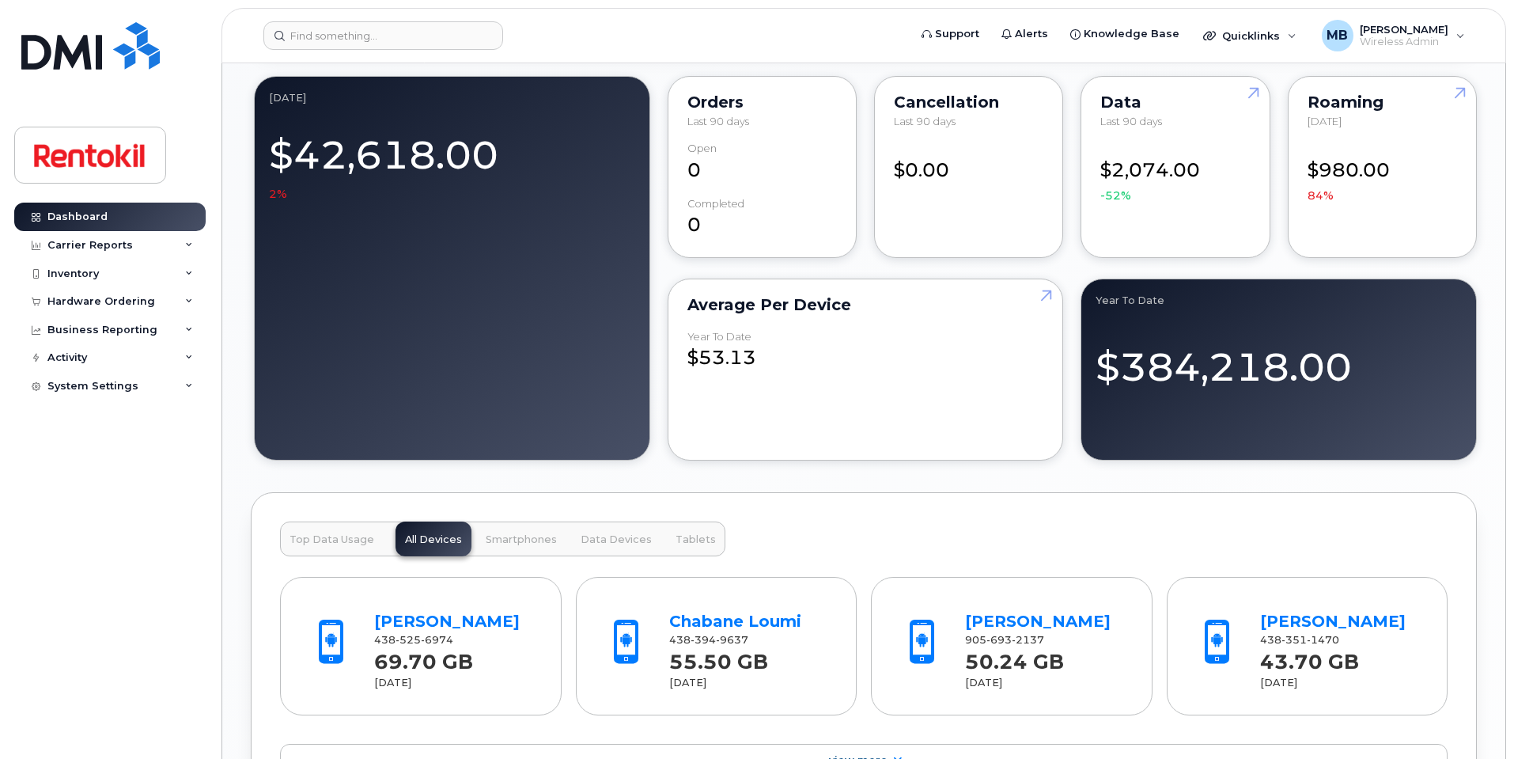
click at [350, 536] on span "Top Data Usage" at bounding box center [332, 539] width 85 height 13
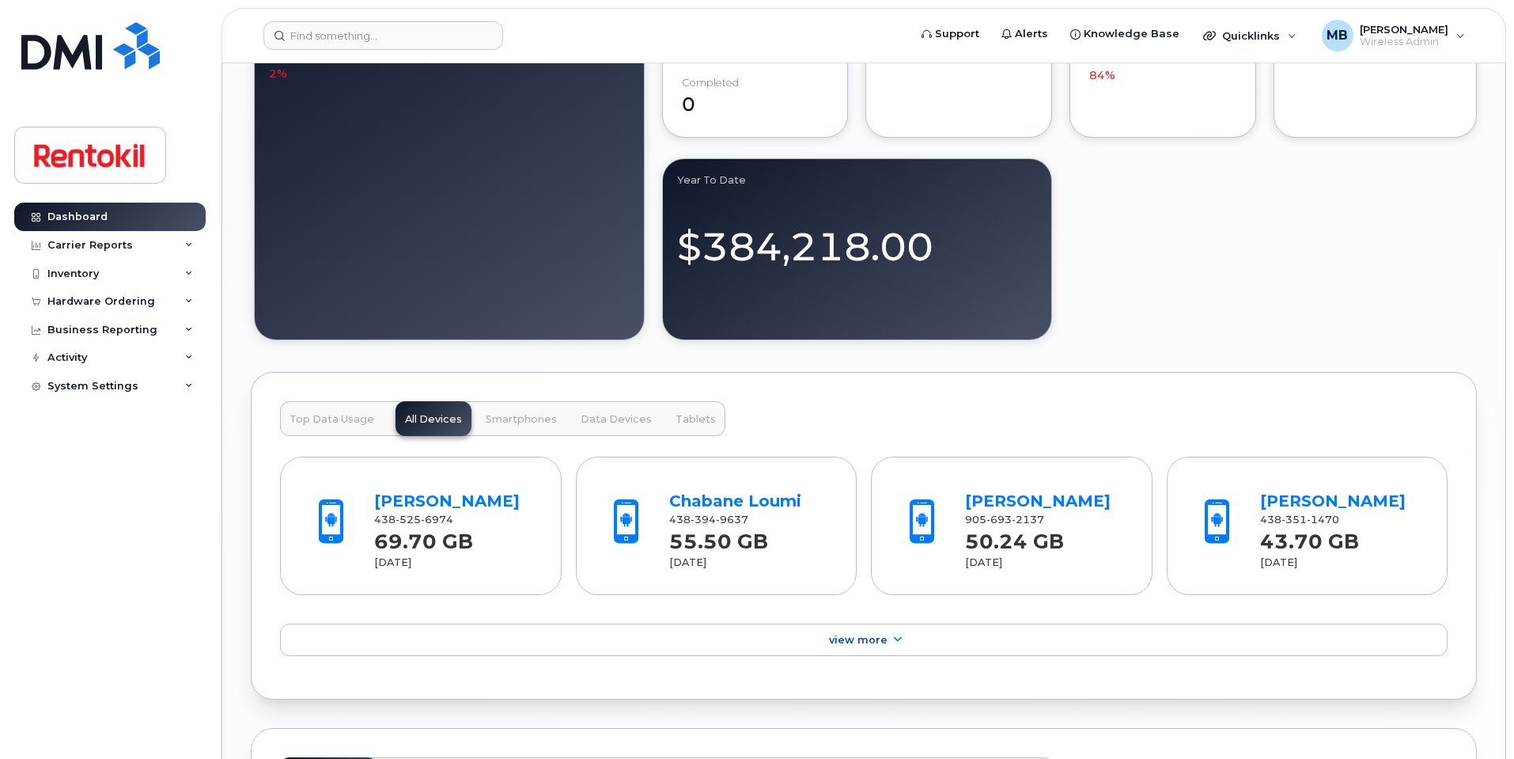
scroll to position [1115, 0]
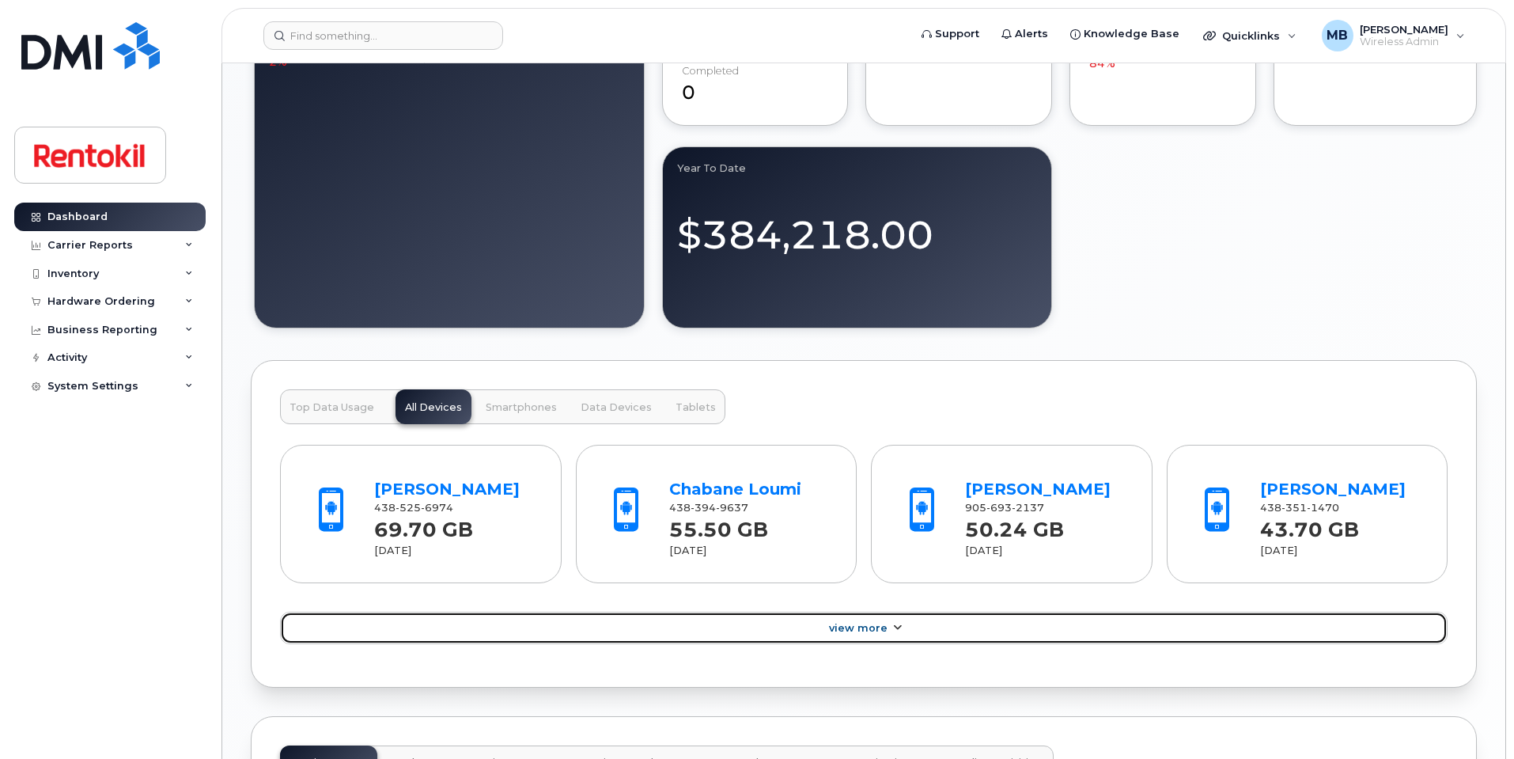
click at [866, 634] on span "View More" at bounding box center [858, 628] width 59 height 12
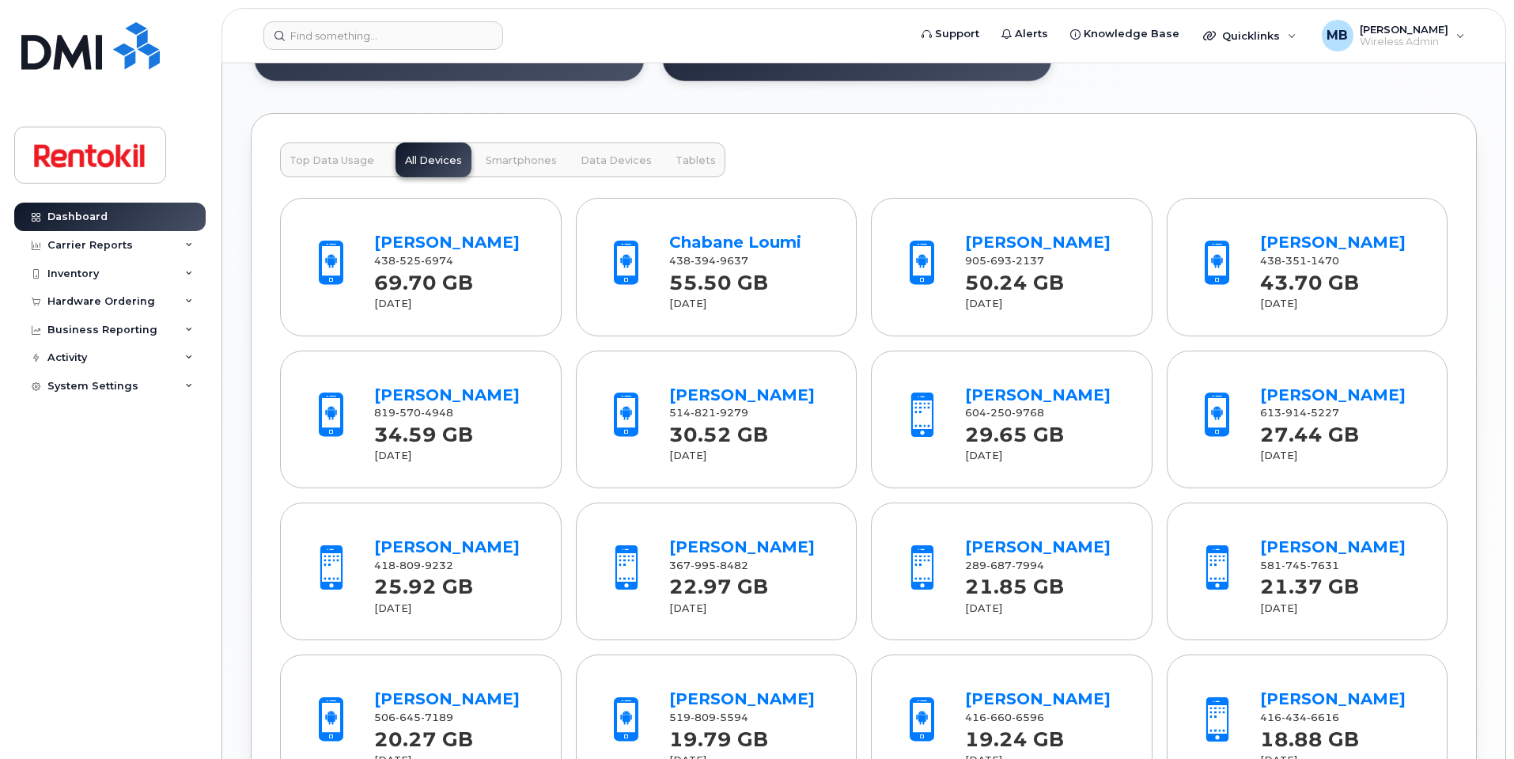
scroll to position [1319, 0]
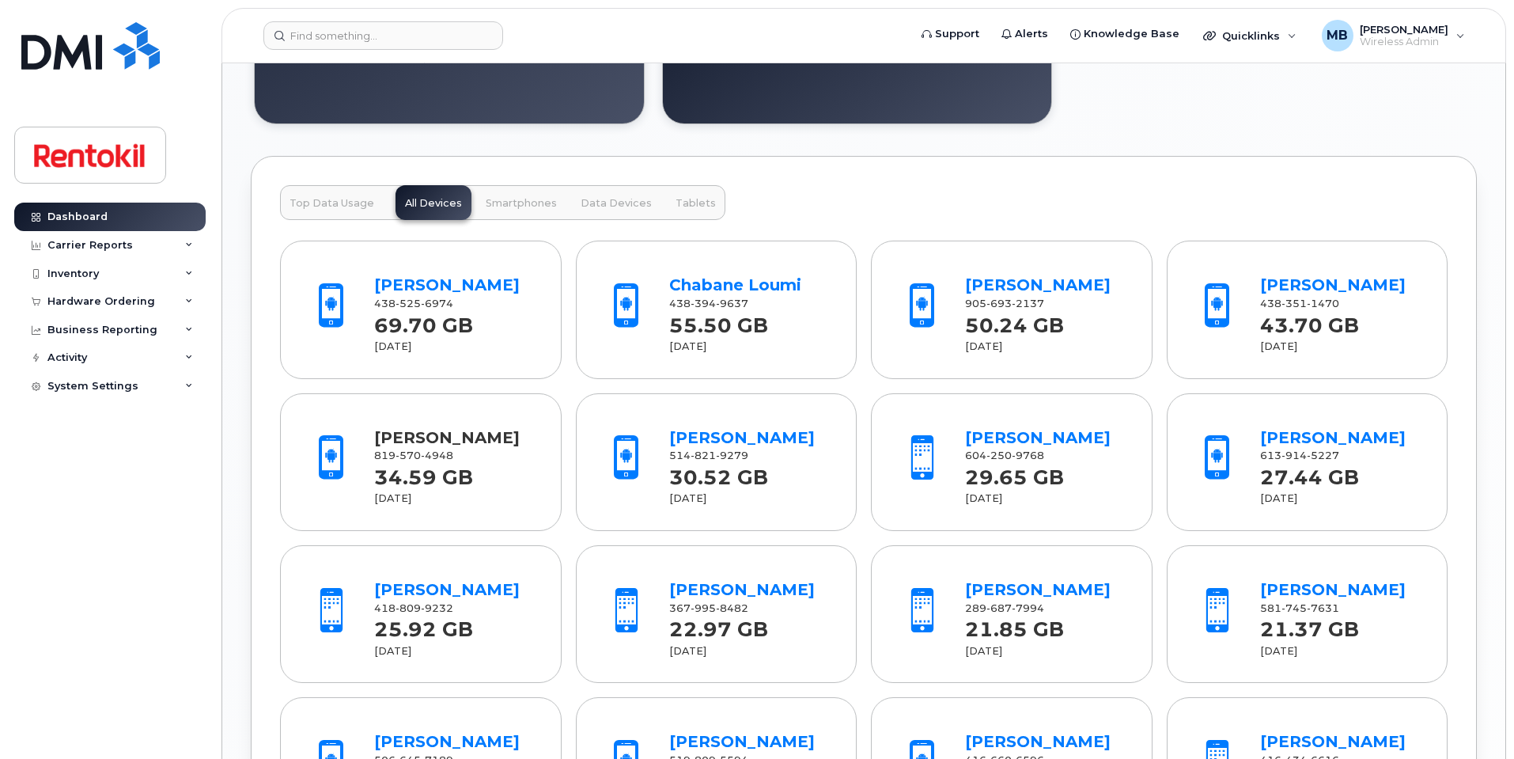
drag, startPoint x: 472, startPoint y: 481, endPoint x: 373, endPoint y: 475, distance: 99.1
click at [374, 449] on div "Mohammed Medjahed" at bounding box center [453, 437] width 159 height 23
copy link "Medjahed"
click at [346, 30] on input at bounding box center [383, 35] width 240 height 28
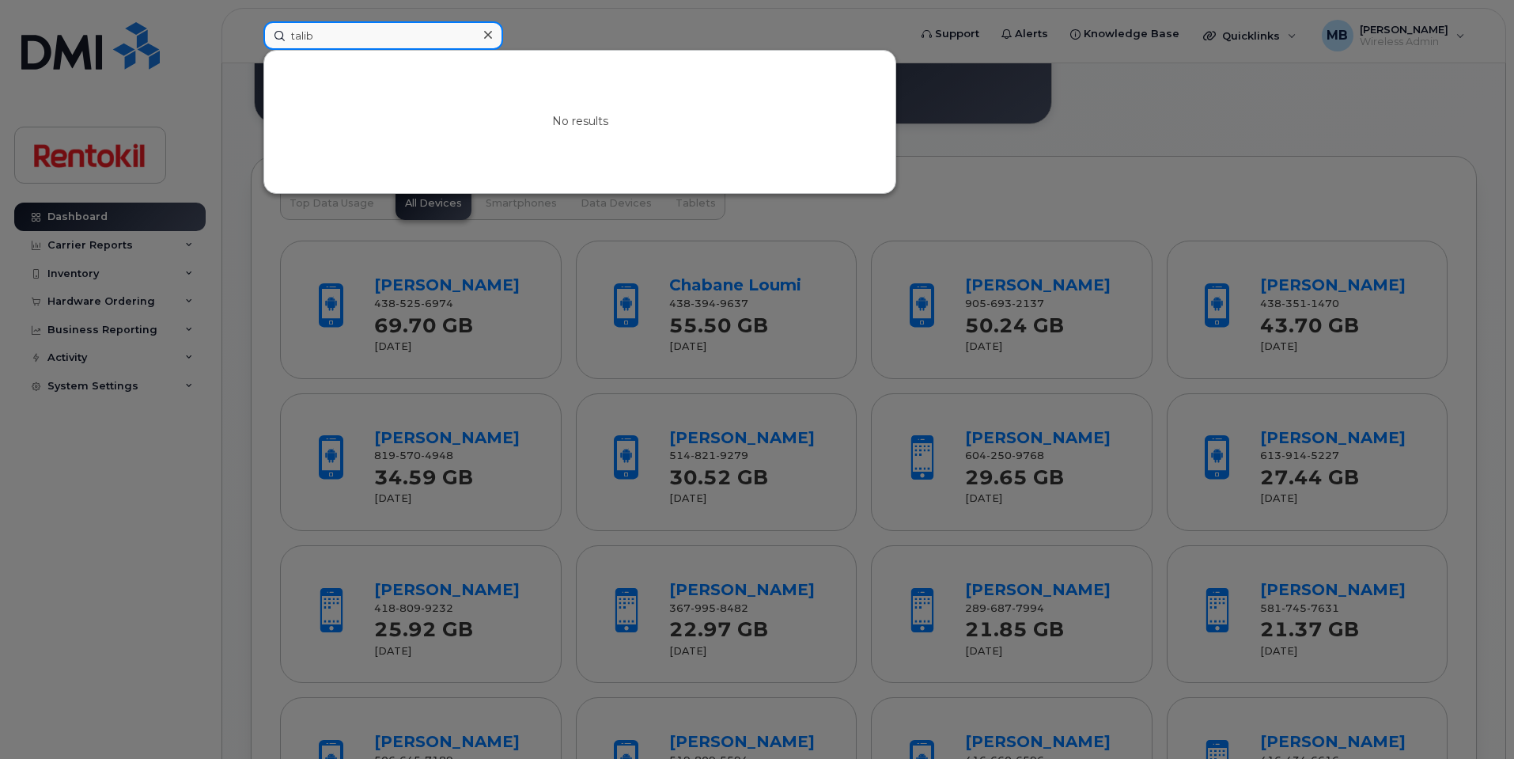
type input "talib"
click at [1032, 172] on div at bounding box center [757, 379] width 1514 height 759
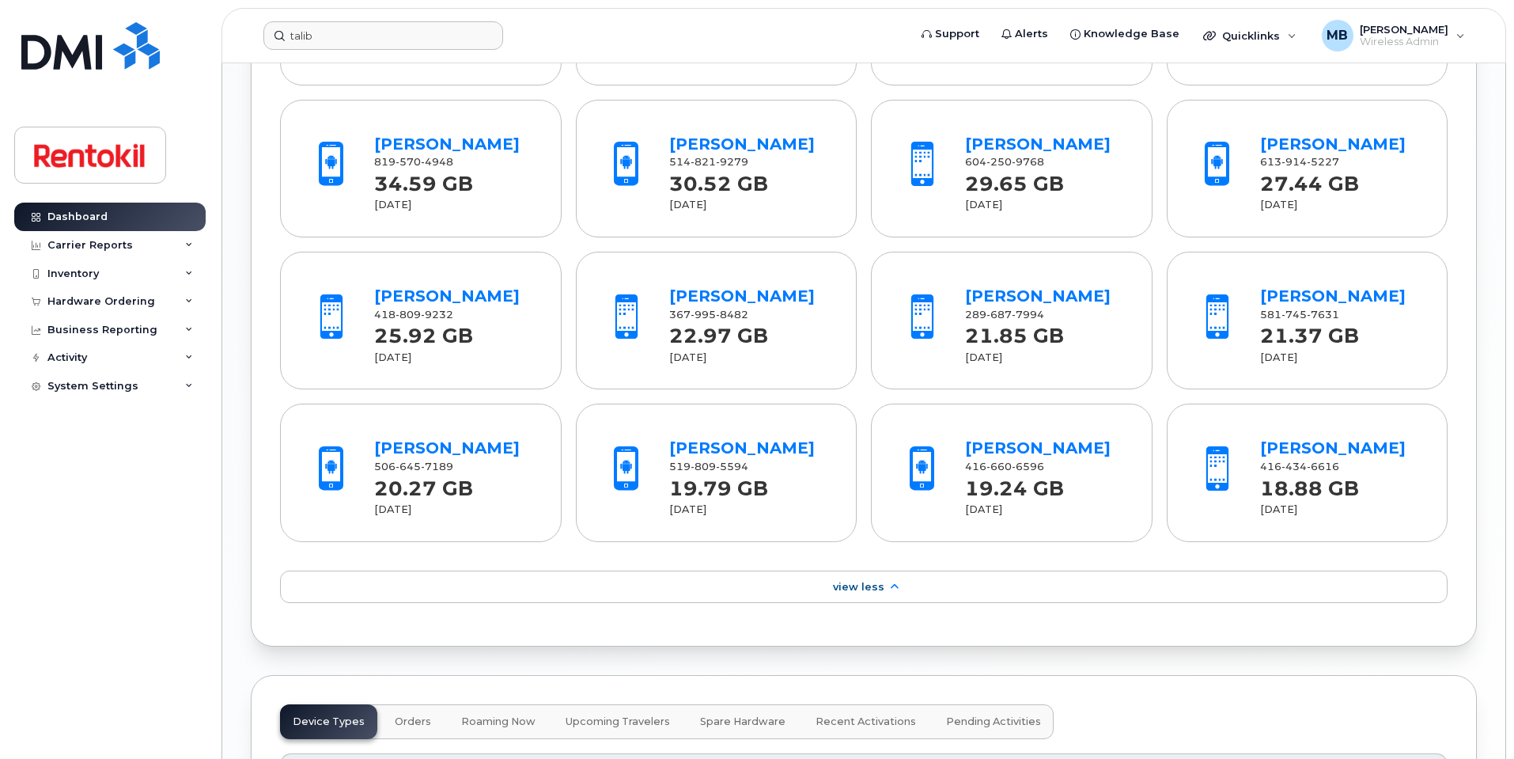
scroll to position [1384, 0]
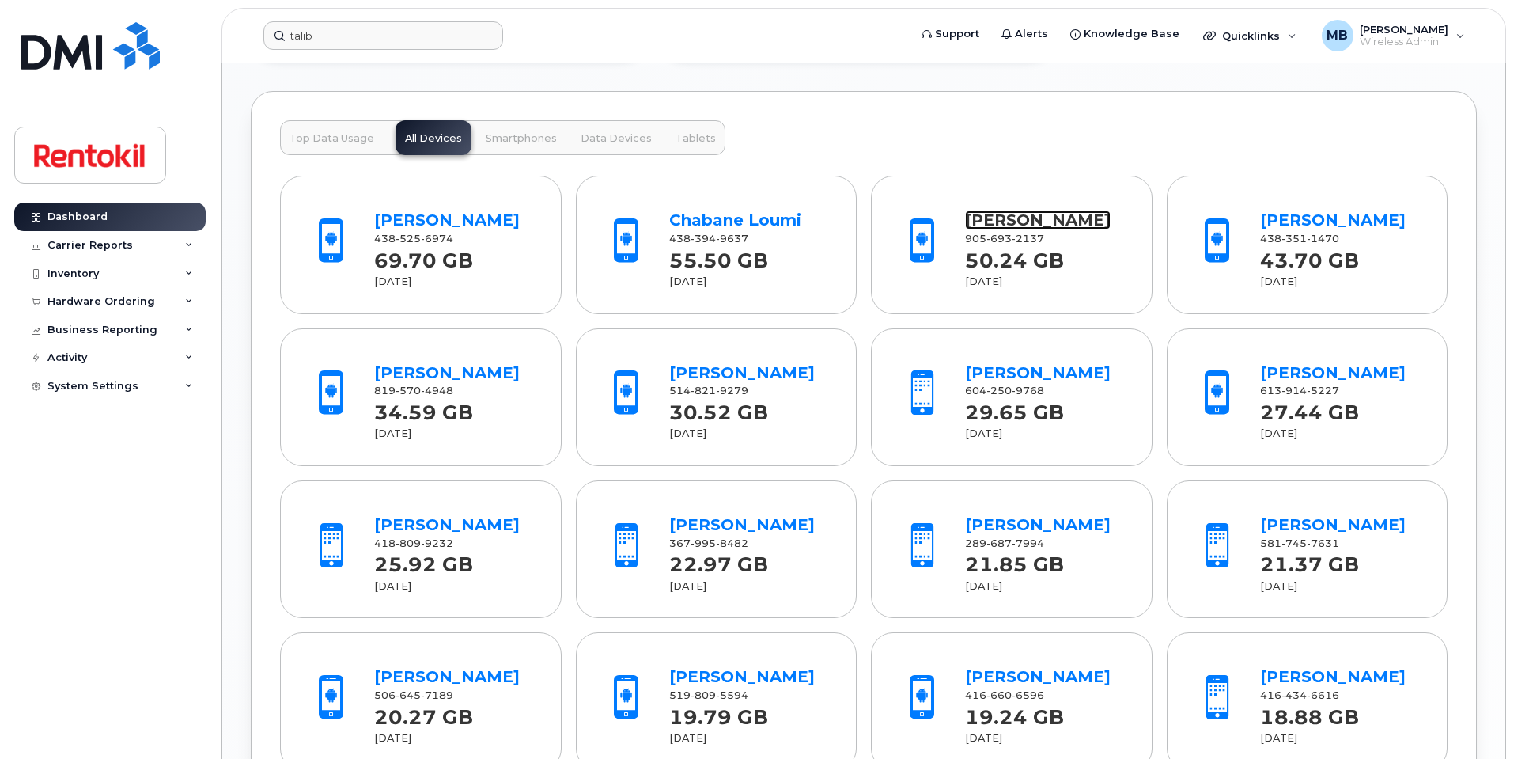
click at [1074, 214] on link "Norm Manning" at bounding box center [1038, 219] width 146 height 19
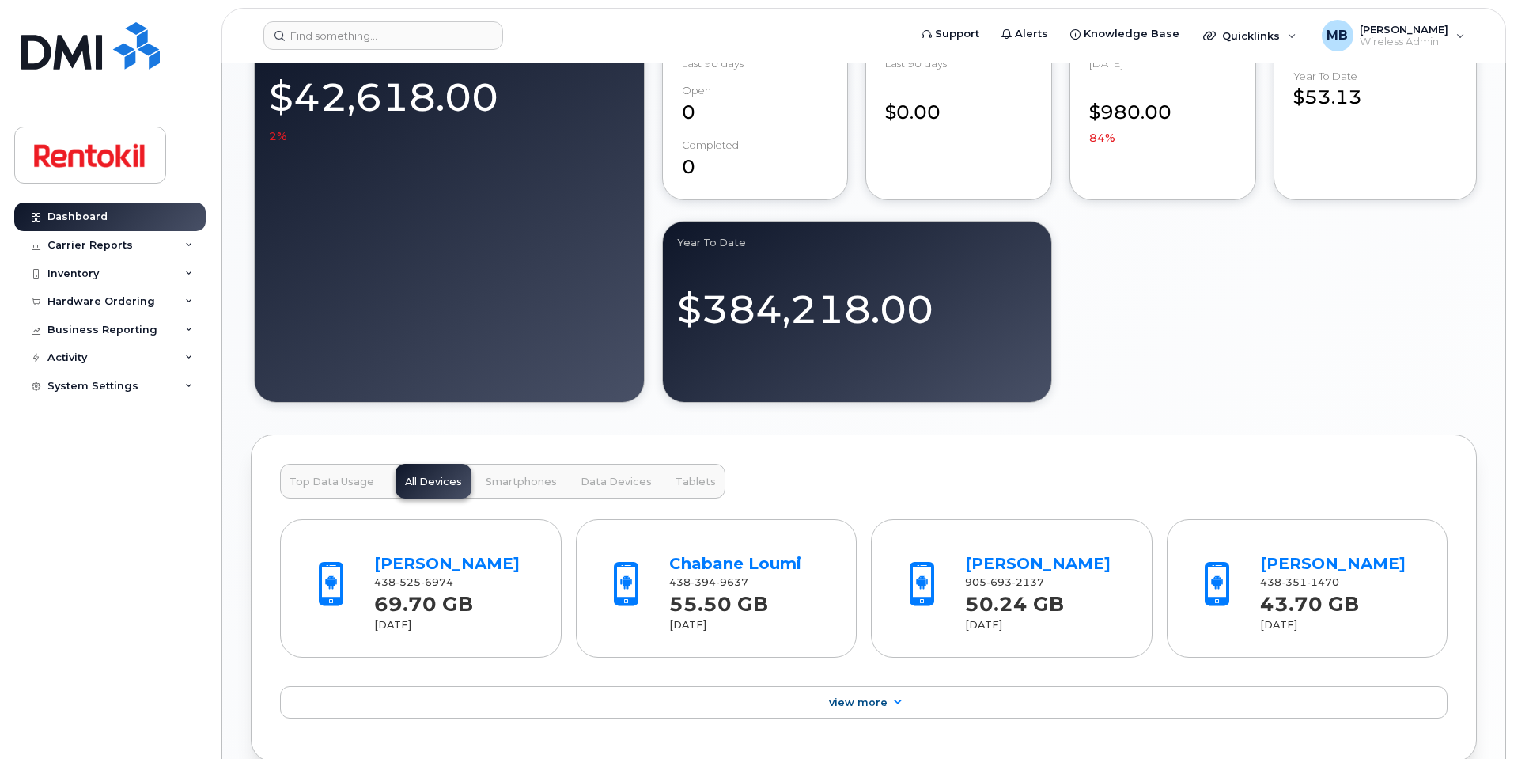
scroll to position [1277, 0]
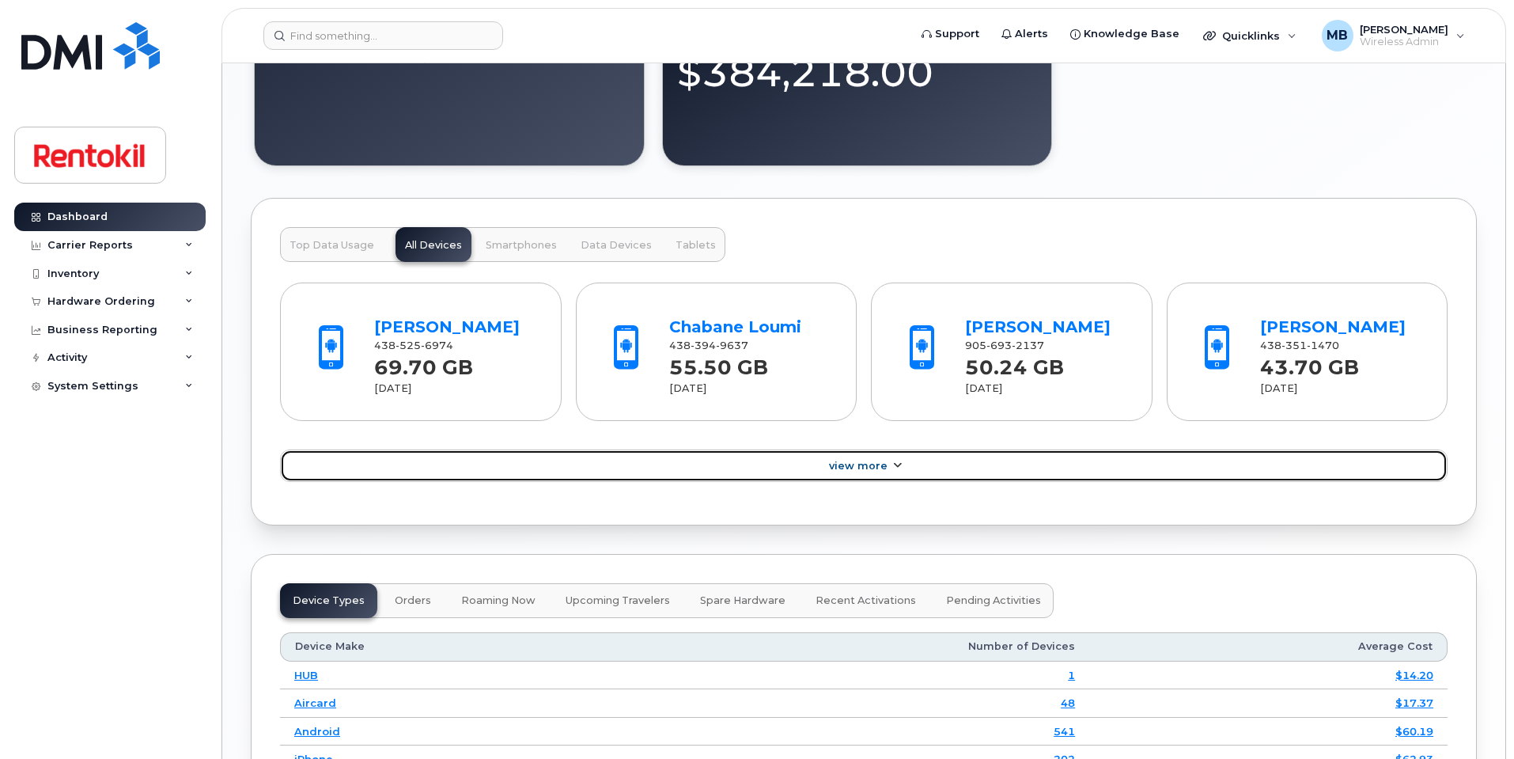
click at [822, 482] on link "View More" at bounding box center [864, 465] width 1168 height 33
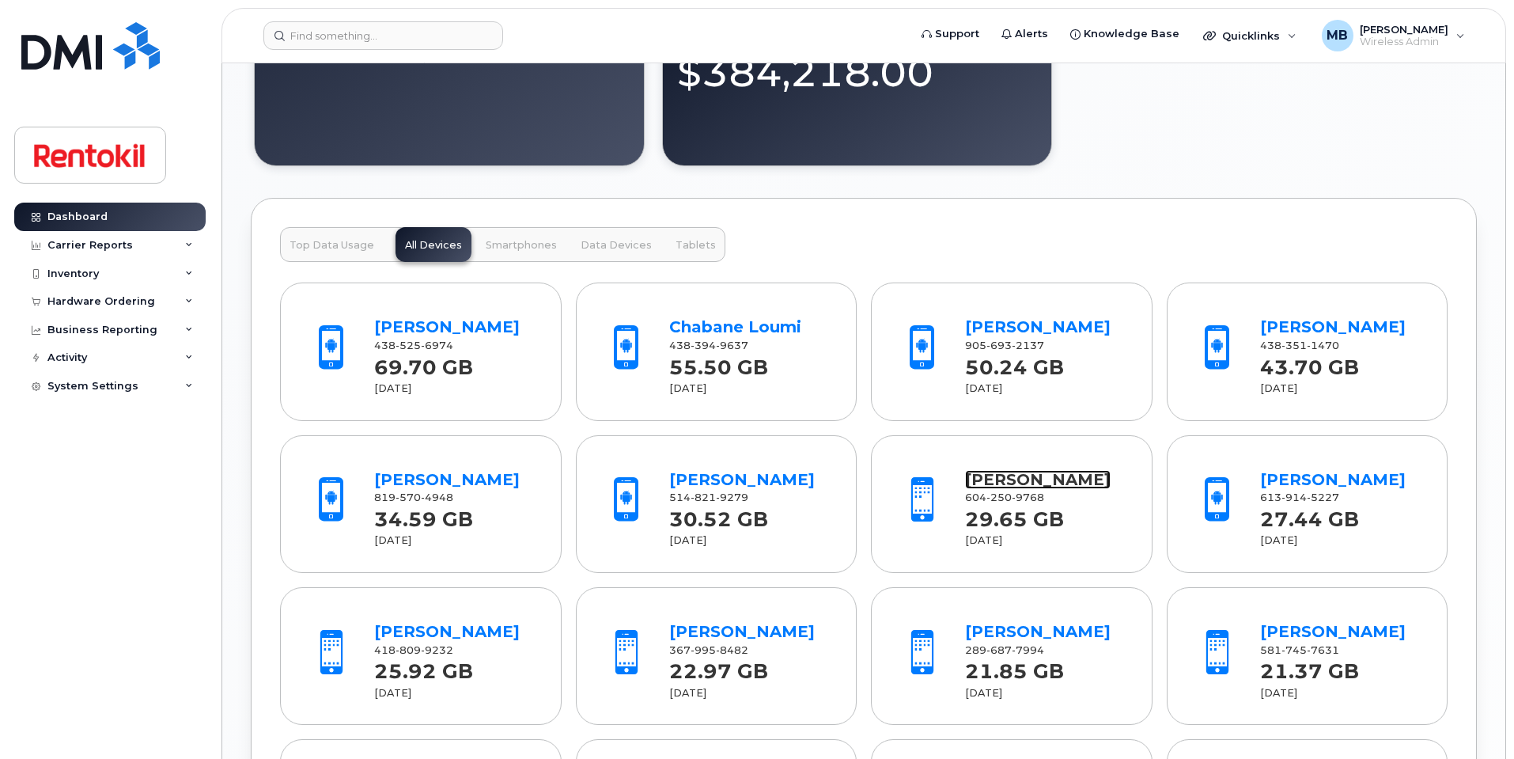
click at [1040, 489] on link "Anne Guite" at bounding box center [1038, 479] width 146 height 19
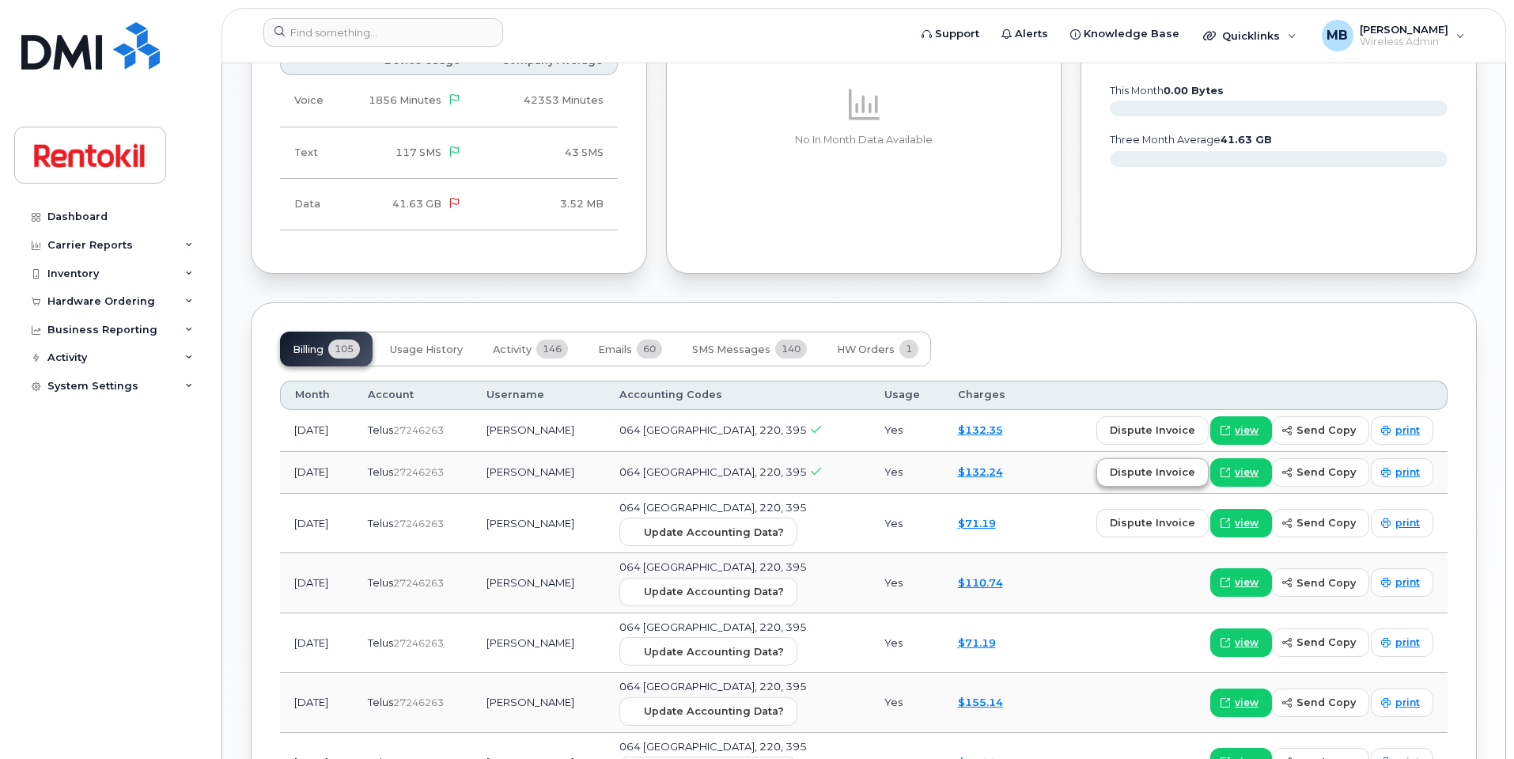
scroll to position [1024, 0]
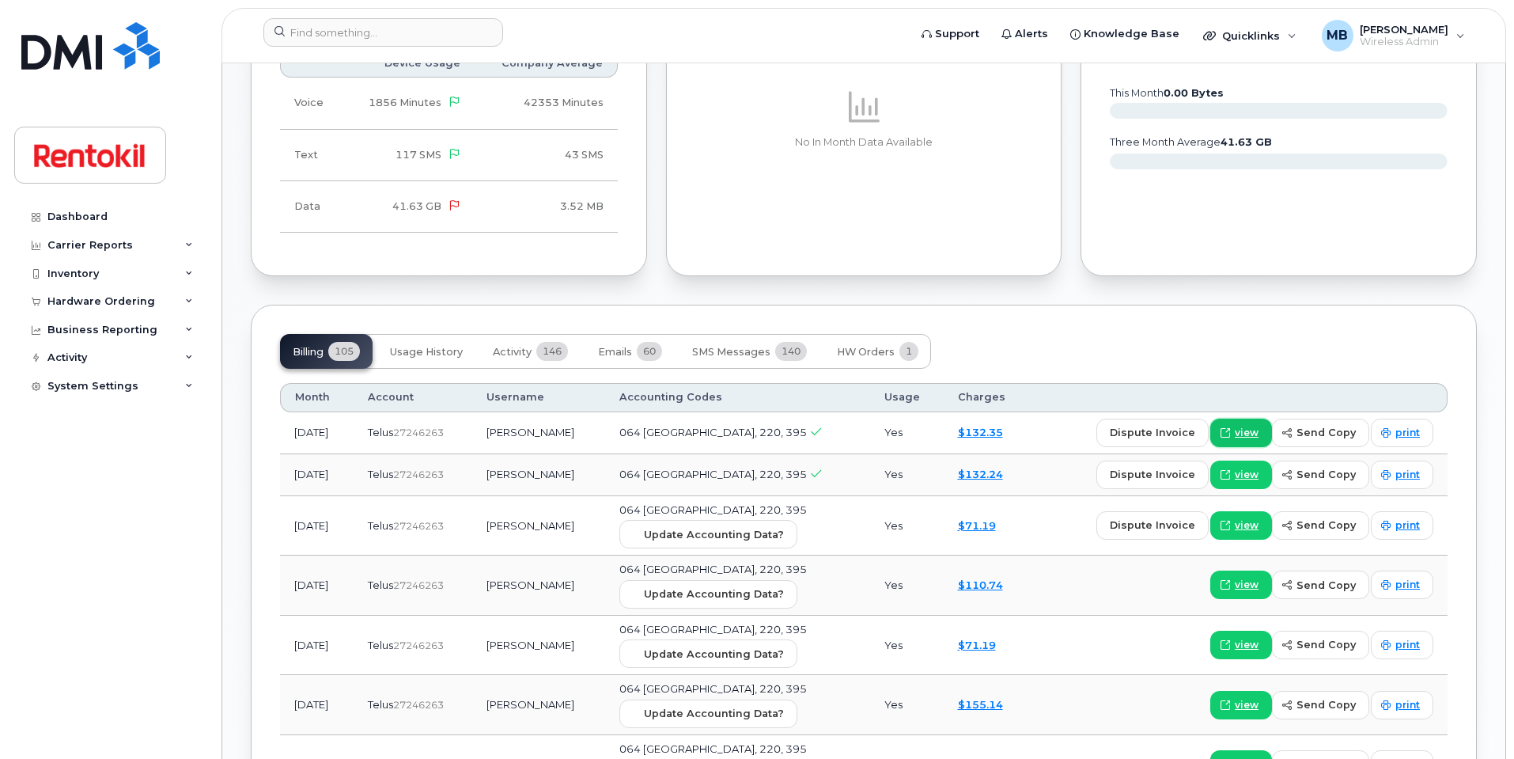
click at [1233, 426] on span at bounding box center [1225, 433] width 14 height 14
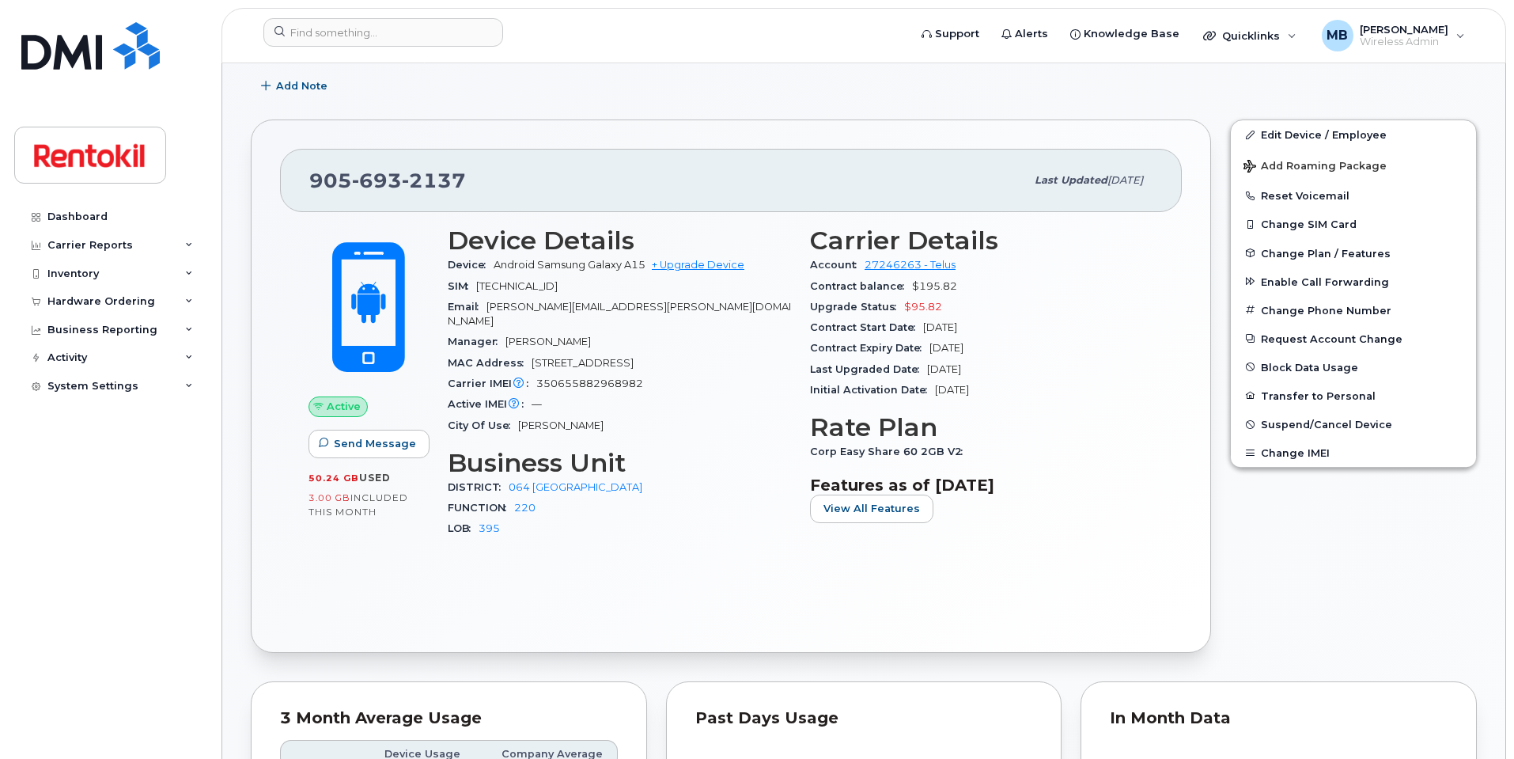
scroll to position [570, 0]
